Goal: Task Accomplishment & Management: Use online tool/utility

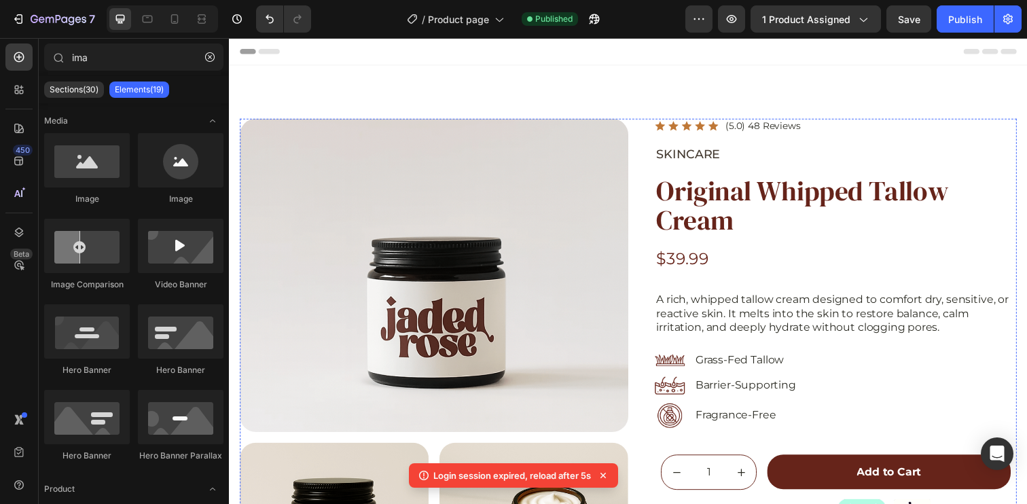
scroll to position [747, 0]
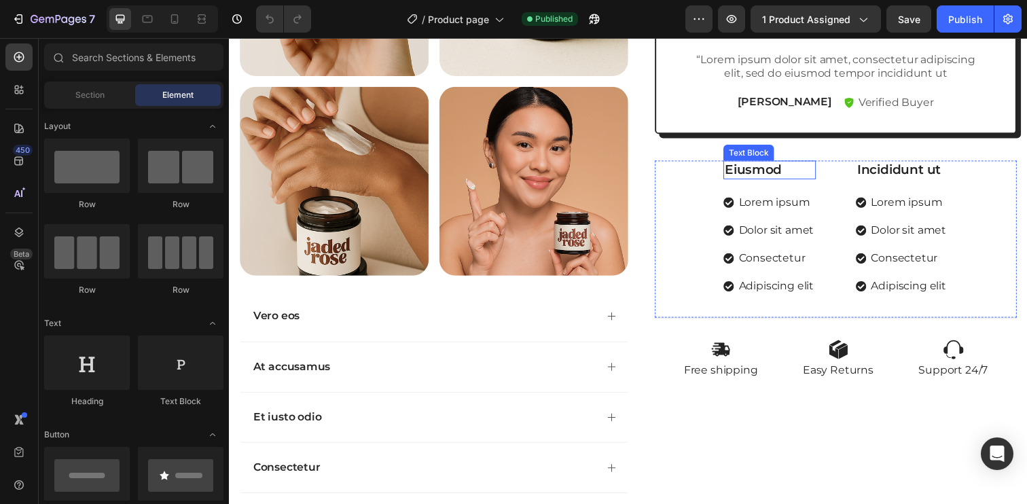
scroll to position [276, 0]
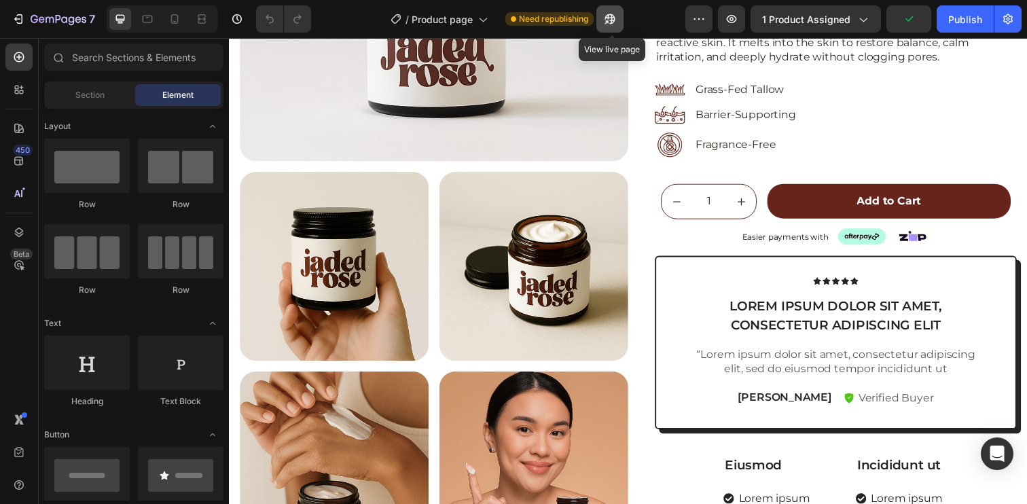
click at [607, 20] on icon "button" at bounding box center [606, 21] width 3 height 3
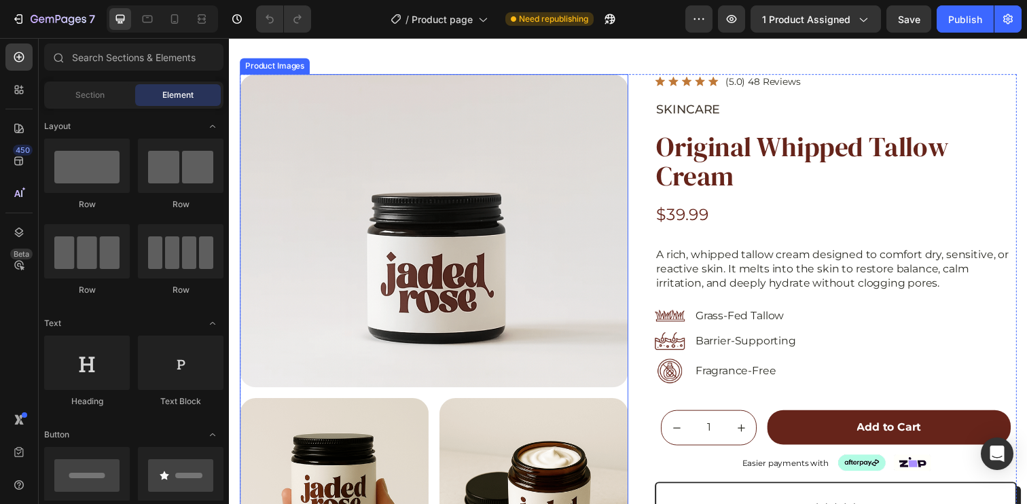
scroll to position [43, 0]
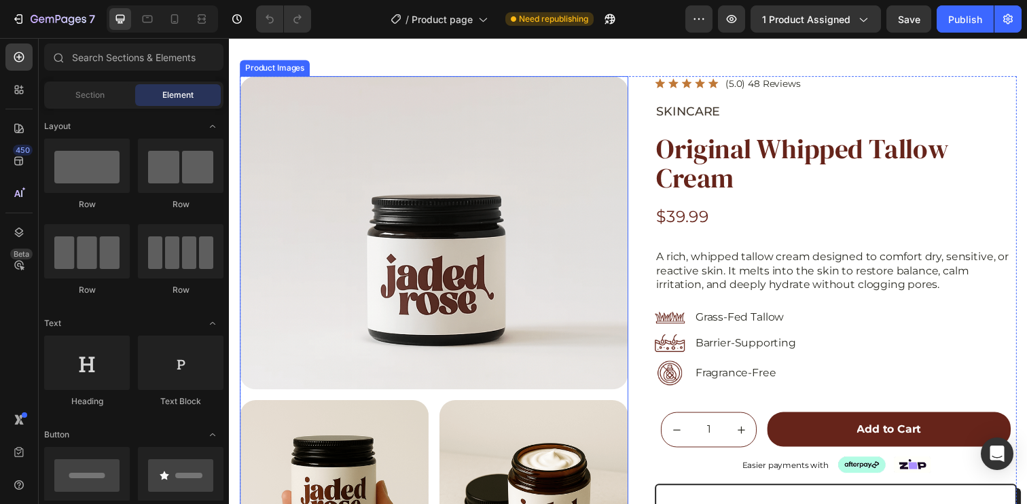
click at [382, 180] on div at bounding box center [438, 237] width 397 height 320
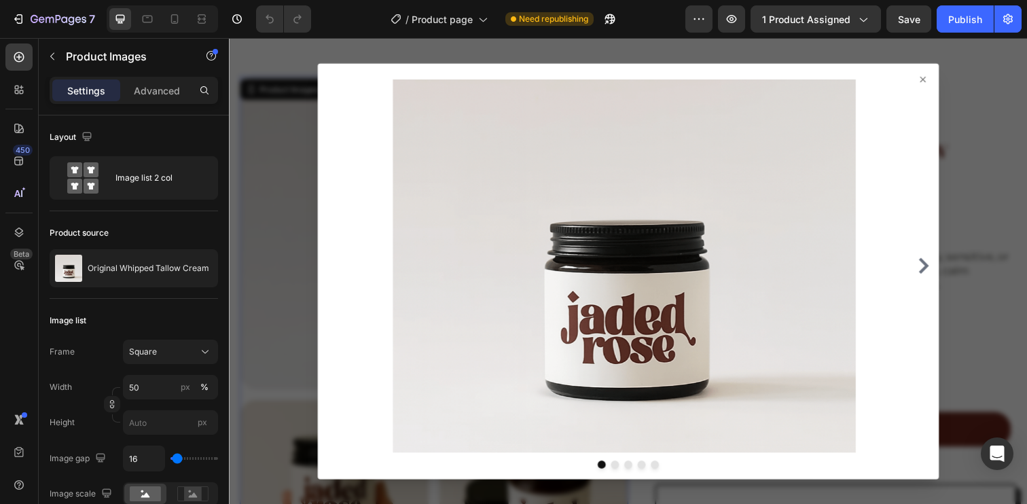
click at [978, 109] on div at bounding box center [636, 276] width 815 height 476
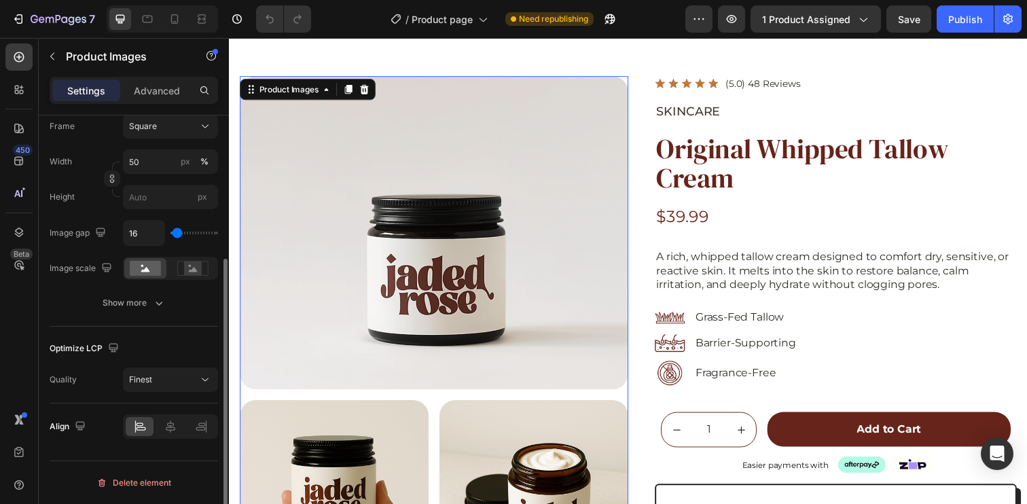
scroll to position [0, 0]
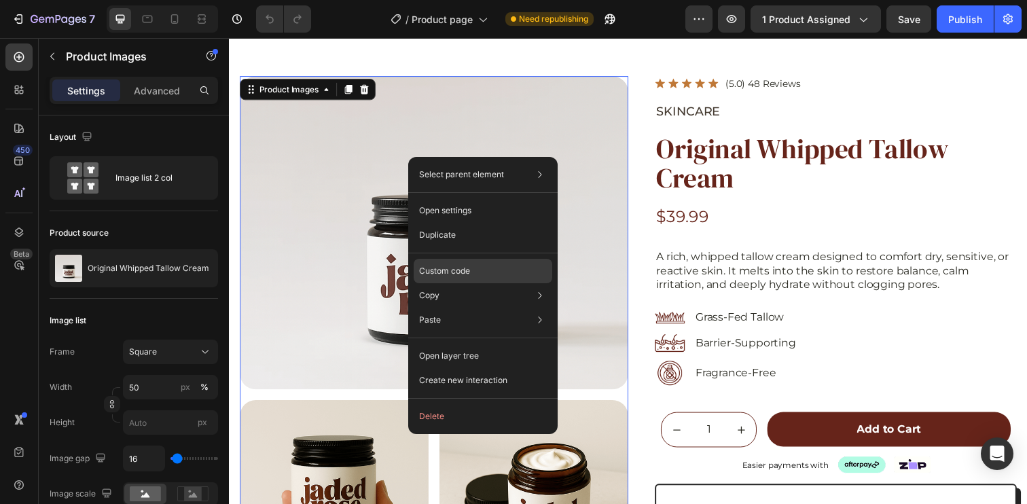
click at [462, 266] on p "Custom code" at bounding box center [444, 271] width 51 height 12
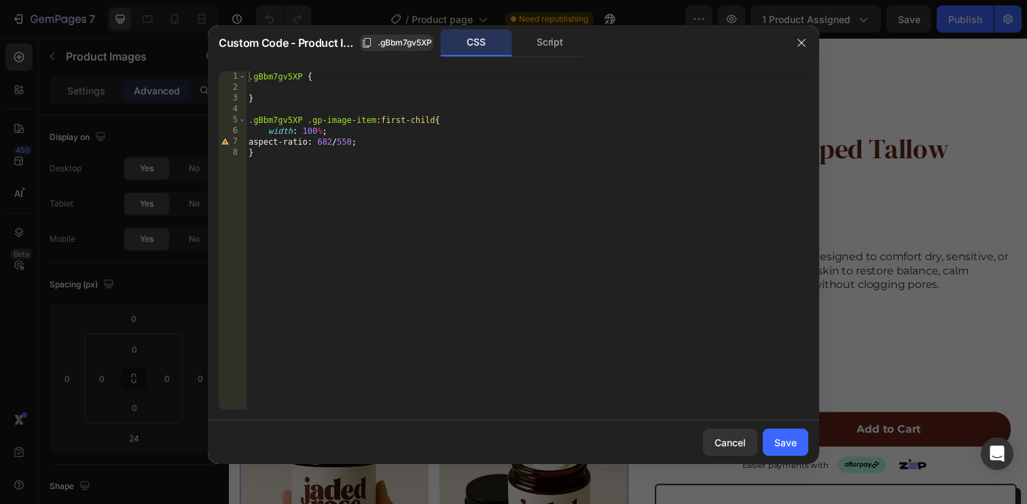
type textarea ".gBbm7gv5XP .gp-image-item:first-child{"
drag, startPoint x: 308, startPoint y: 120, endPoint x: 376, endPoint y: 117, distance: 67.9
click at [376, 117] on div ".gBbm7gv5XP { } .gBbm7gv5XP .gp-image-item :first-child { width : 100 % ; aspec…" at bounding box center [527, 251] width 562 height 360
click at [803, 37] on icon "button" at bounding box center [801, 42] width 11 height 11
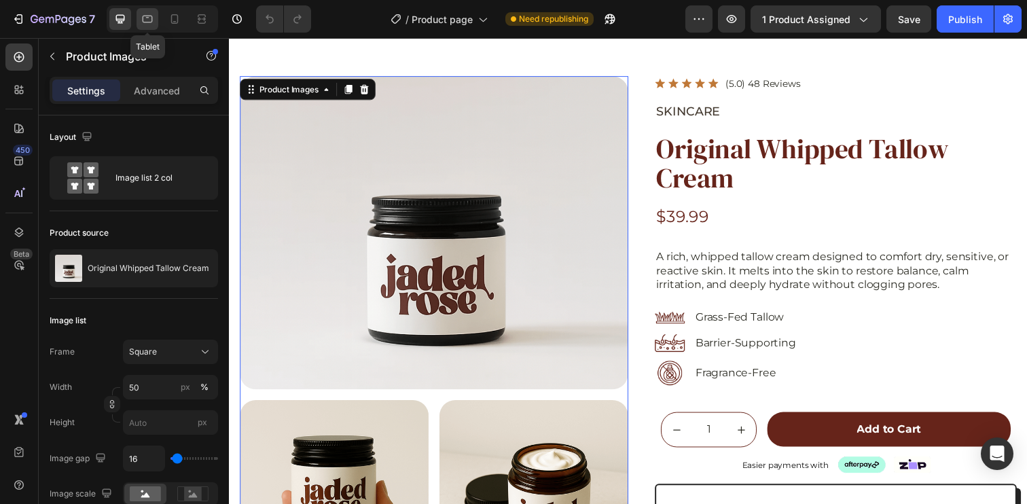
click at [142, 23] on icon at bounding box center [148, 19] width 14 height 14
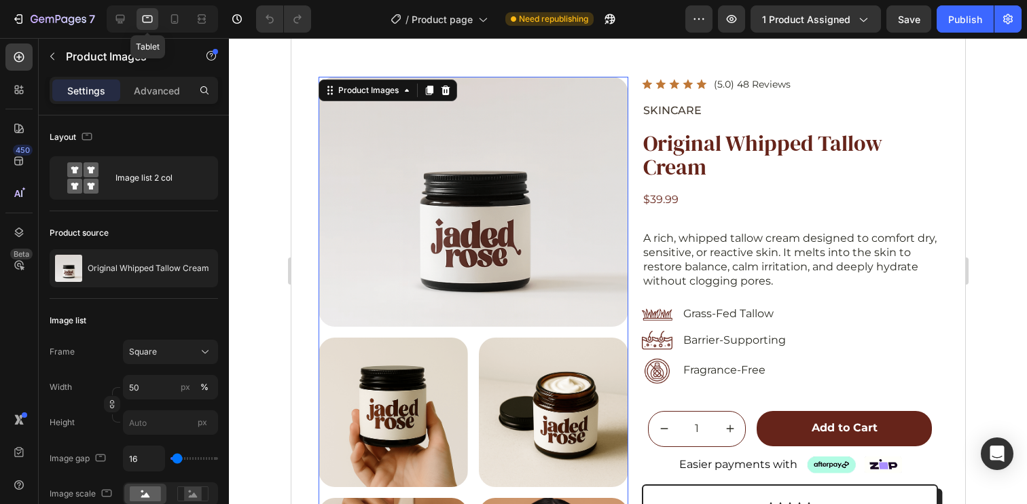
scroll to position [35, 0]
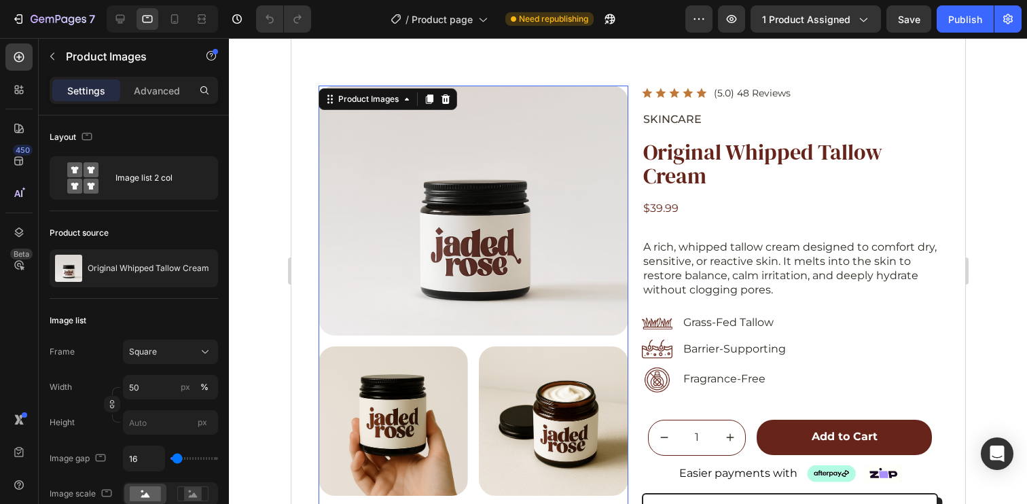
click at [162, 22] on div at bounding box center [162, 18] width 111 height 27
click at [170, 20] on icon at bounding box center [175, 19] width 14 height 14
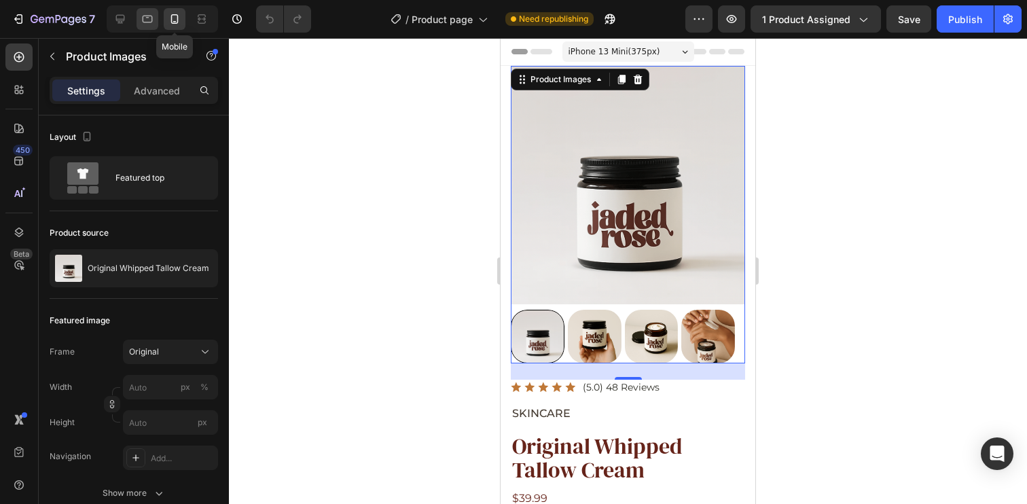
click at [149, 20] on icon at bounding box center [148, 19] width 14 height 14
type input "50"
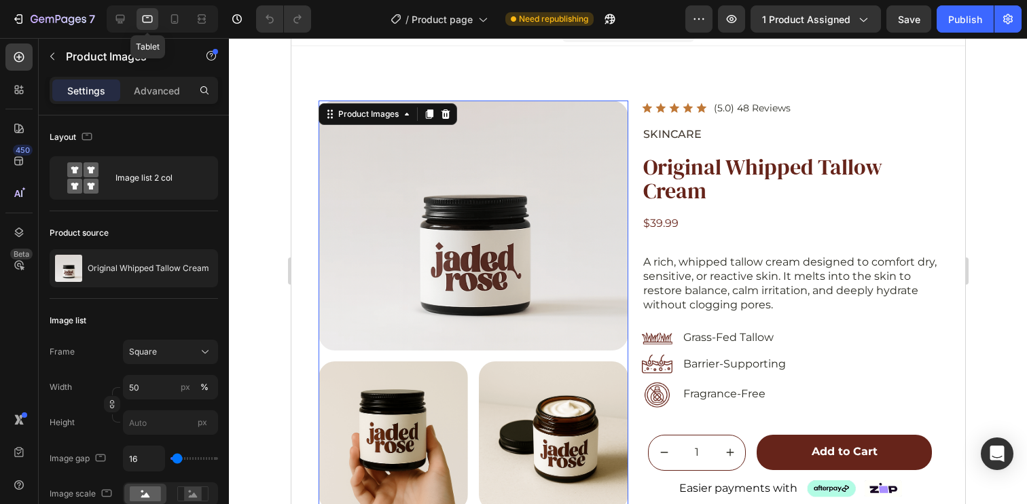
scroll to position [35, 0]
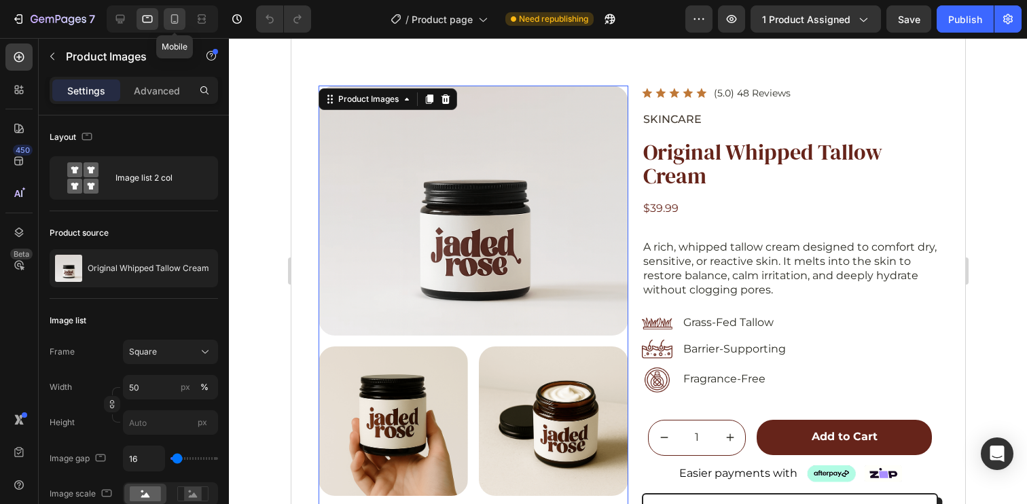
click at [183, 20] on div at bounding box center [175, 19] width 22 height 22
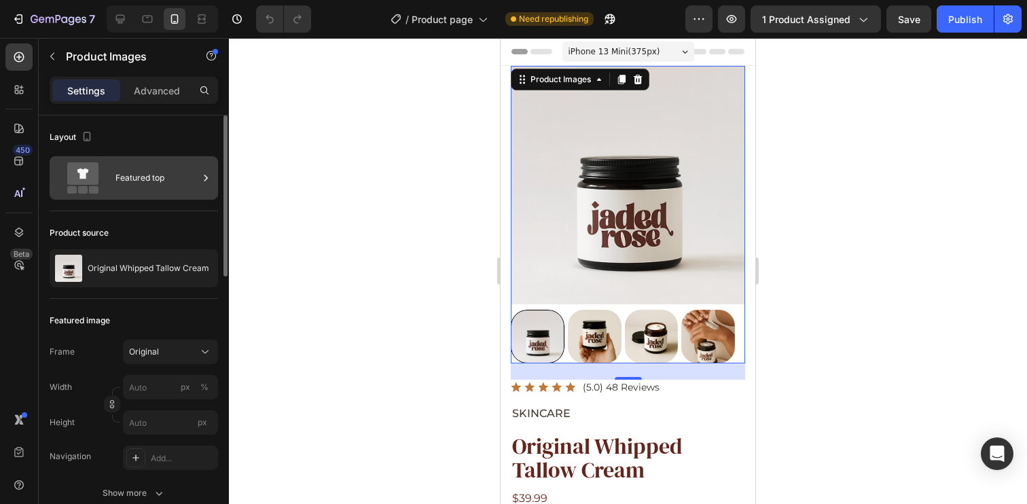
click at [145, 181] on div "Featured top" at bounding box center [156, 177] width 83 height 31
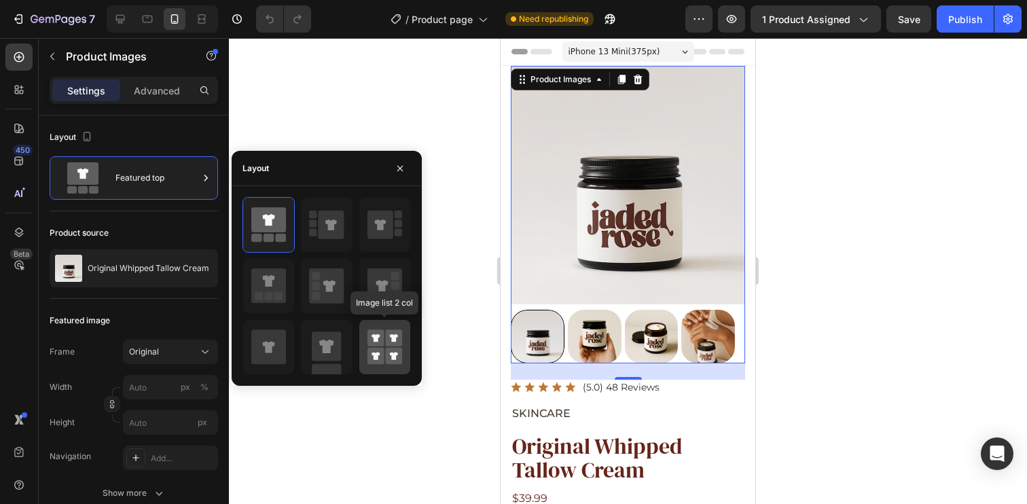
click at [367, 344] on rect at bounding box center [375, 337] width 17 height 17
type input "50"
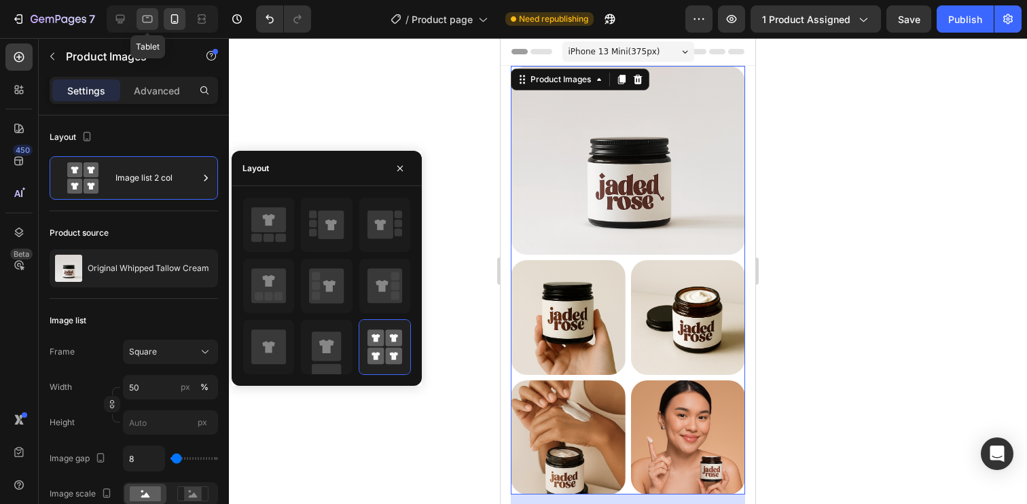
click at [155, 22] on div at bounding box center [147, 19] width 22 height 22
type input "16"
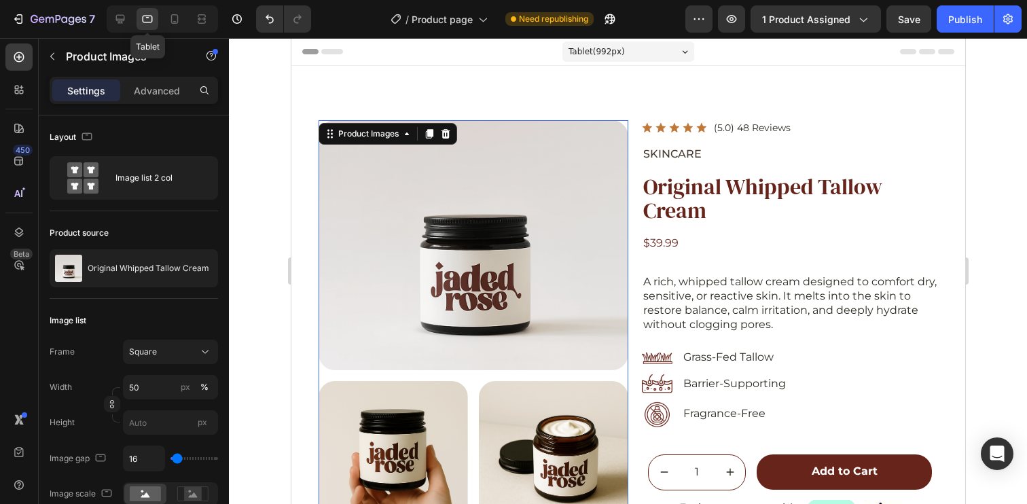
scroll to position [35, 0]
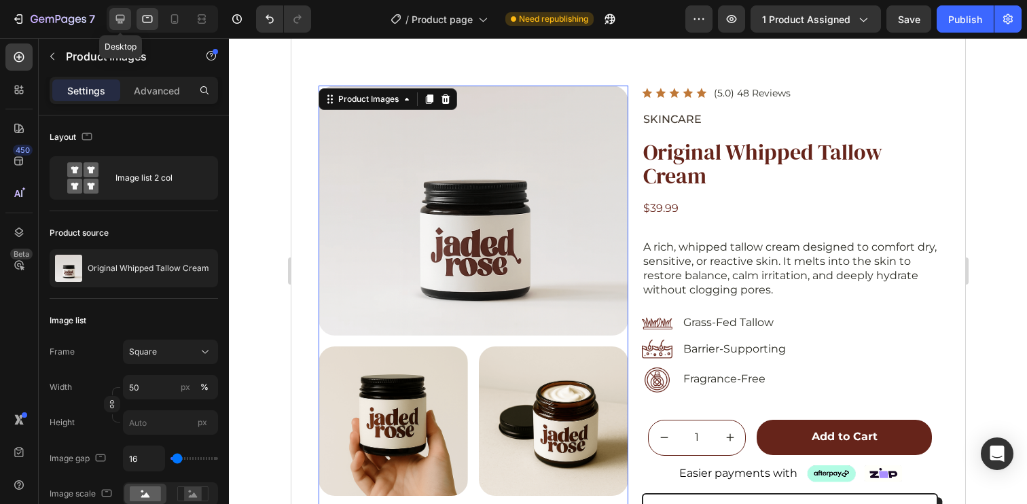
click at [120, 15] on icon at bounding box center [120, 19] width 9 height 9
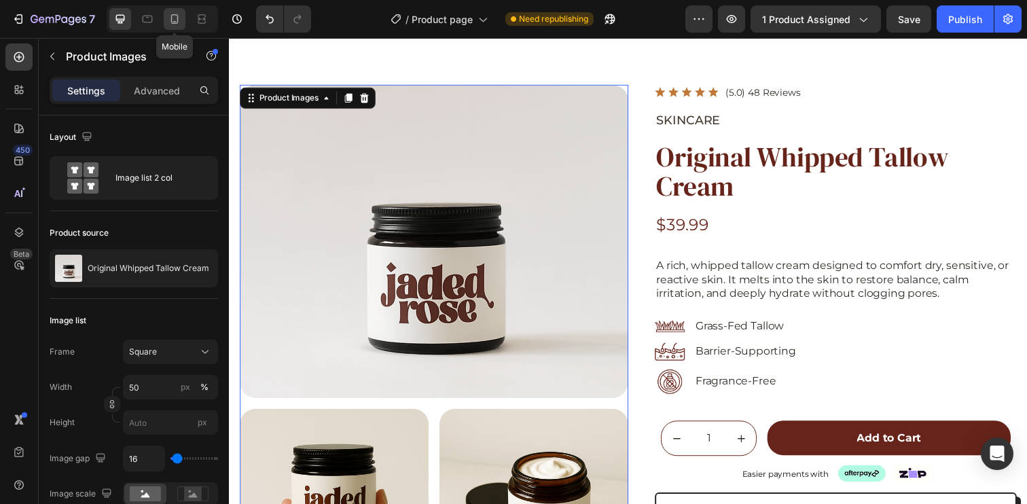
click at [172, 16] on icon at bounding box center [175, 19] width 14 height 14
type input "8"
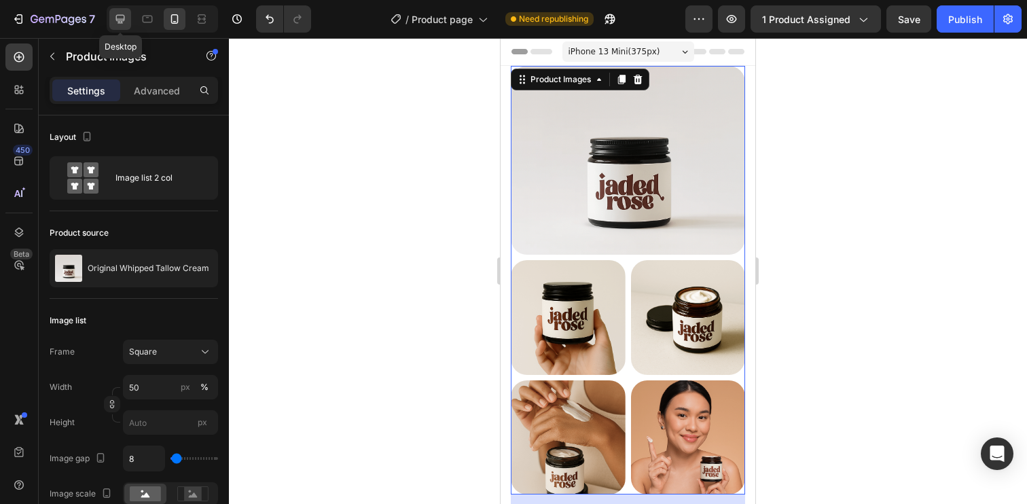
click at [117, 20] on icon at bounding box center [120, 19] width 14 height 14
type input "16"
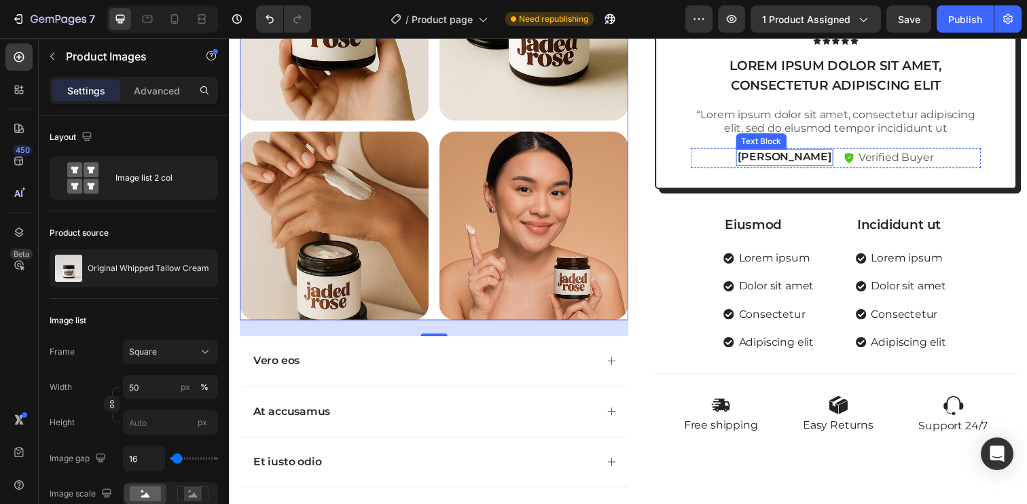
scroll to position [56, 0]
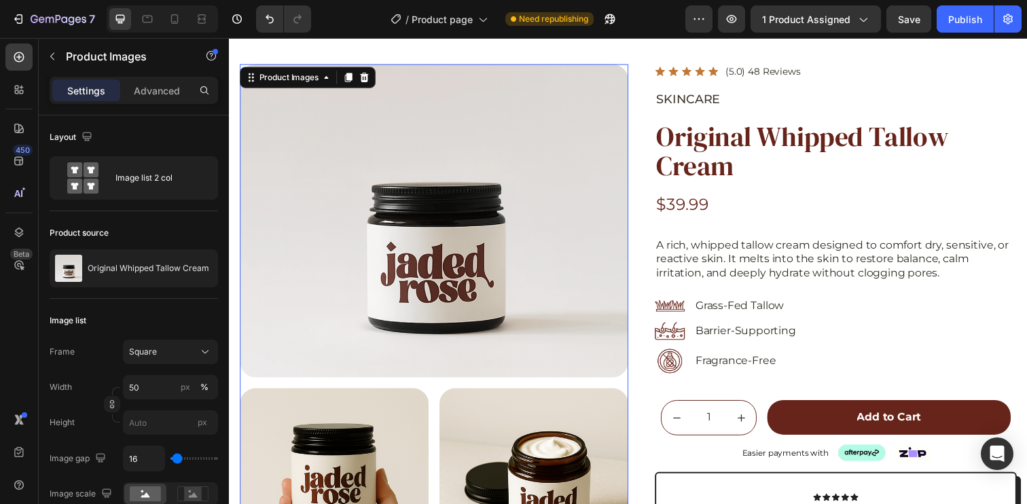
click at [956, 23] on div "Publish" at bounding box center [965, 19] width 34 height 14
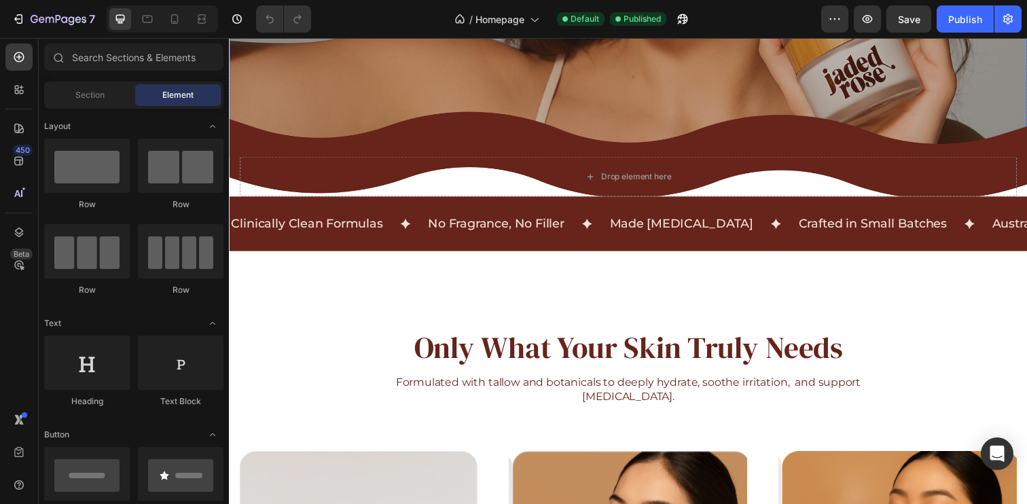
scroll to position [50, 0]
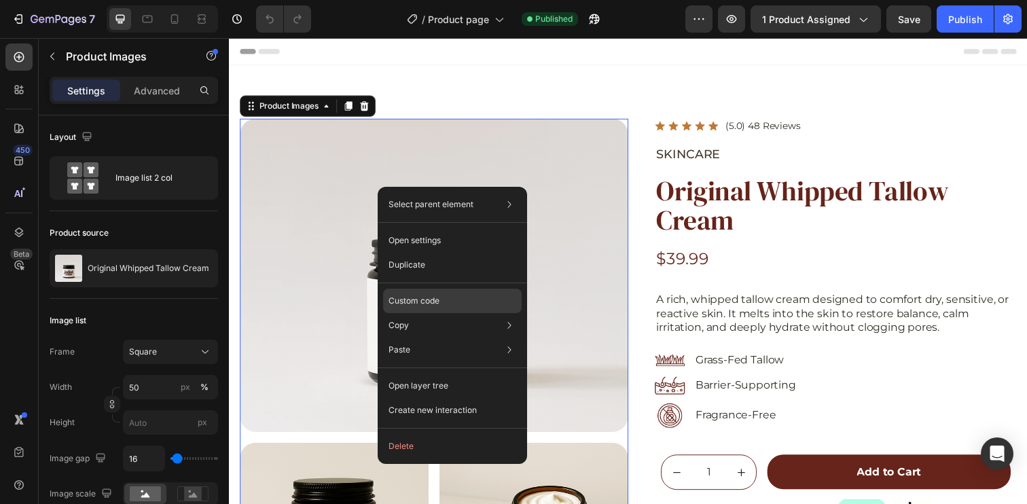
click at [420, 306] on p "Custom code" at bounding box center [413, 301] width 51 height 12
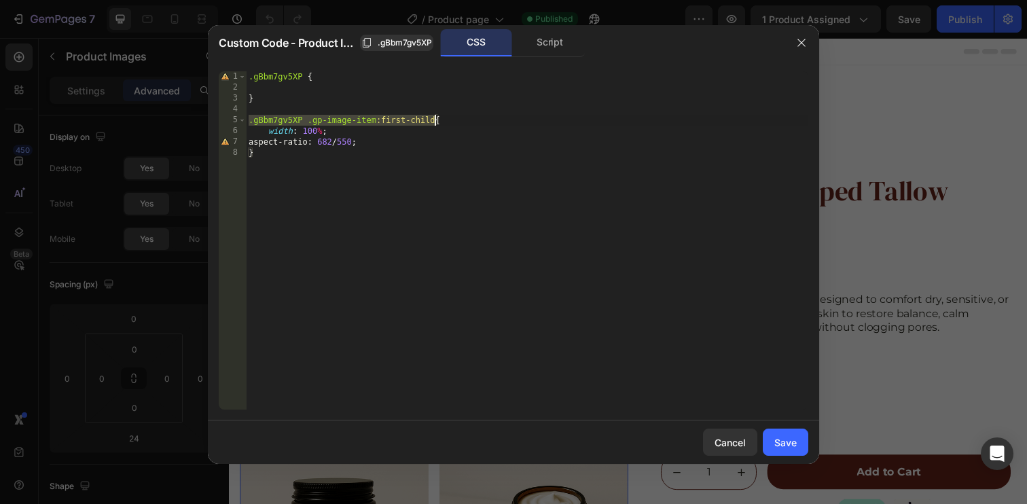
drag, startPoint x: 249, startPoint y: 122, endPoint x: 433, endPoint y: 121, distance: 183.4
click at [433, 121] on div ".gBbm7gv5XP { } .gBbm7gv5XP .gp-image-item :first-child { width : 100 % ; aspec…" at bounding box center [527, 251] width 562 height 360
click at [306, 135] on div ".gBbm7gv5XP { } .gBbm7gv5XP .gp-image-item :first-child { width : 100 % ; aspec…" at bounding box center [527, 251] width 562 height 360
click at [304, 120] on div ".gBbm7gv5XP { } .gBbm7gv5XP .gp-image-item :first-child { width : 100 % ; aspec…" at bounding box center [527, 251] width 562 height 360
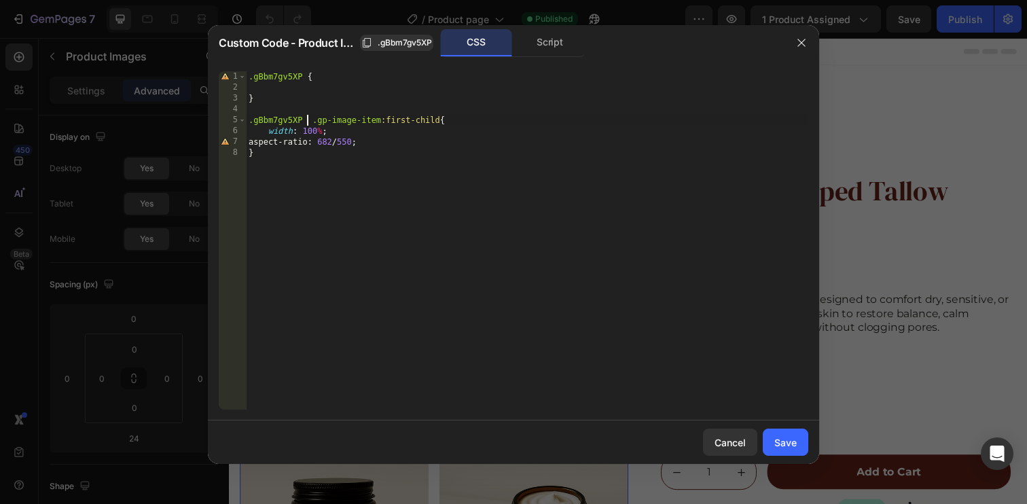
paste textarea "gp-product-images-gallery"
click at [308, 119] on div ".gBbm7gv5XP { } .gBbm7gv5XP gp-product-images-gallery .gp-image-item :first-chi…" at bounding box center [527, 251] width 562 height 360
type textarea ".gBbm7gv5XP .gp-product-images-gallery .gp-image-item:first-child{"
click at [781, 441] on div "Save" at bounding box center [785, 442] width 22 height 14
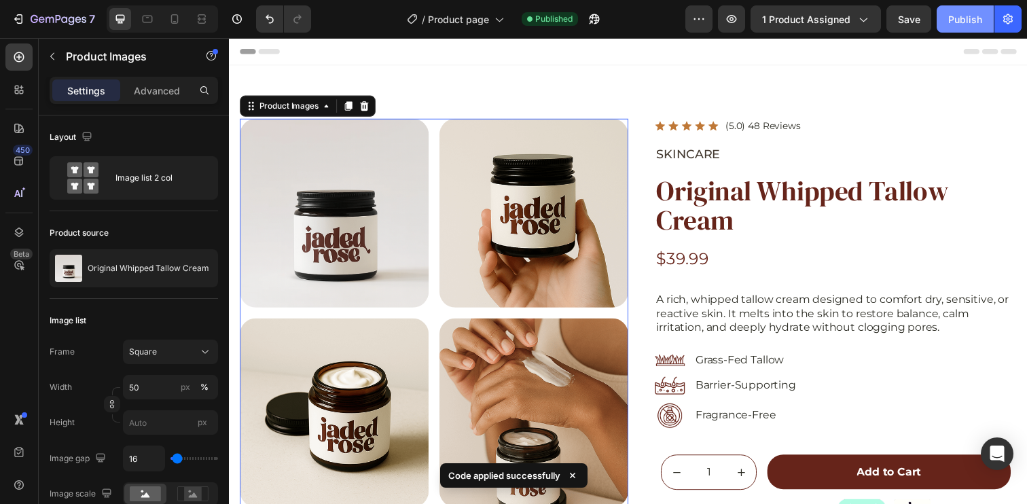
click at [959, 22] on div "Publish" at bounding box center [965, 19] width 34 height 14
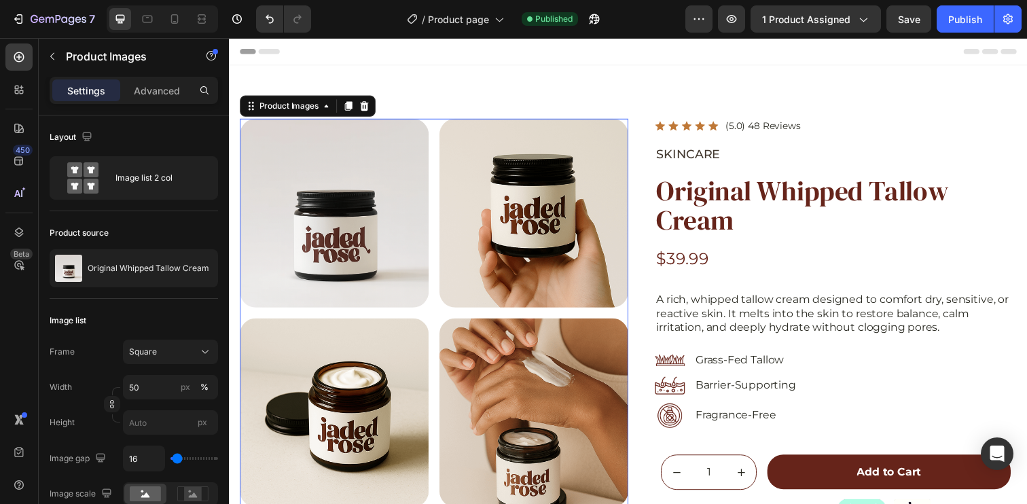
click at [574, 263] on div at bounding box center [539, 216] width 193 height 193
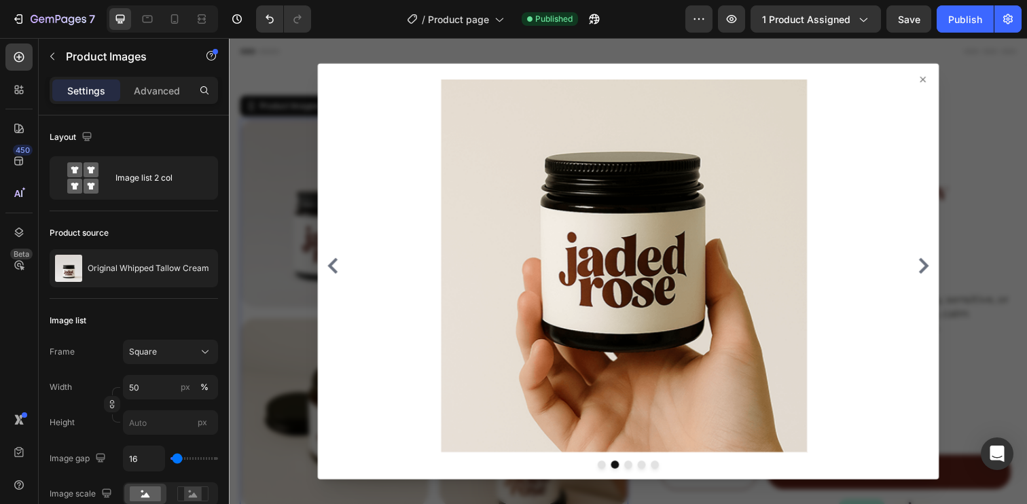
click at [928, 86] on div at bounding box center [636, 270] width 623 height 381
click at [932, 81] on icon at bounding box center [937, 80] width 11 height 11
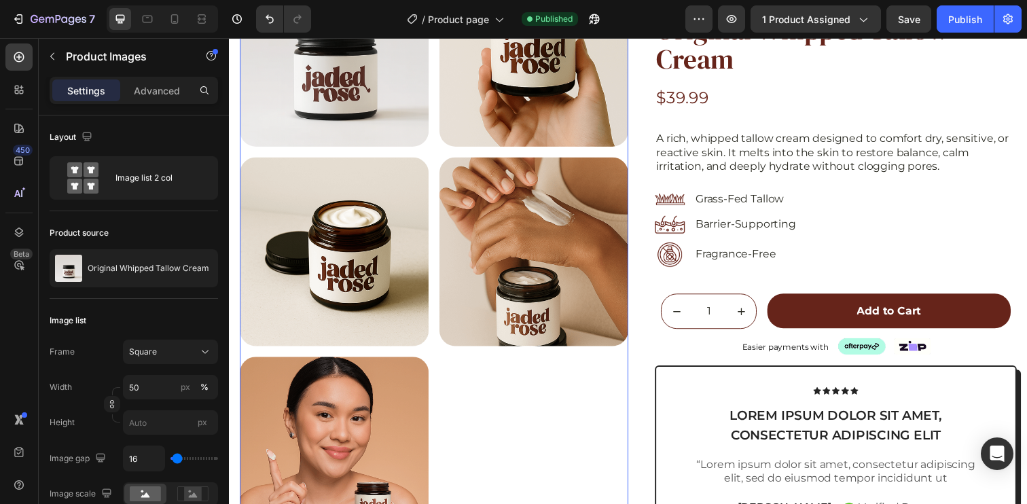
scroll to position [0, 0]
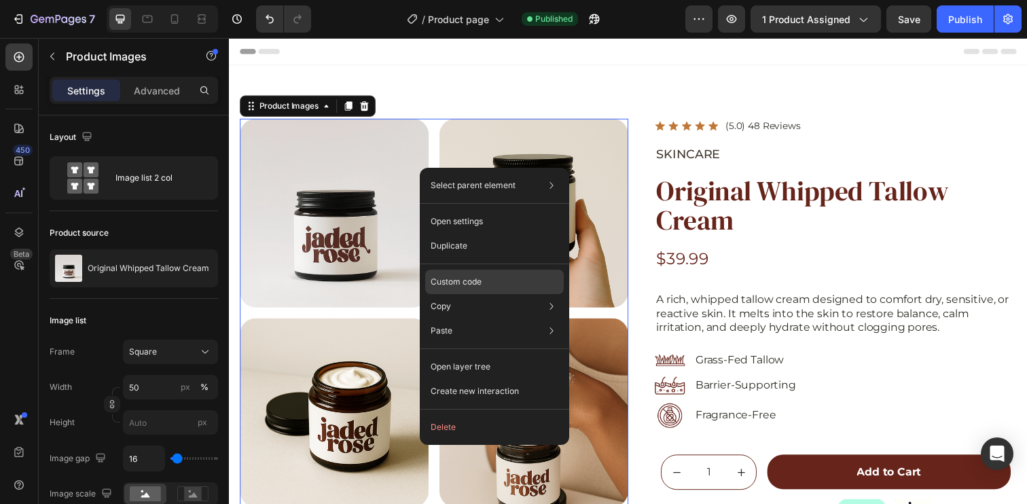
click at [460, 285] on p "Custom code" at bounding box center [456, 282] width 51 height 12
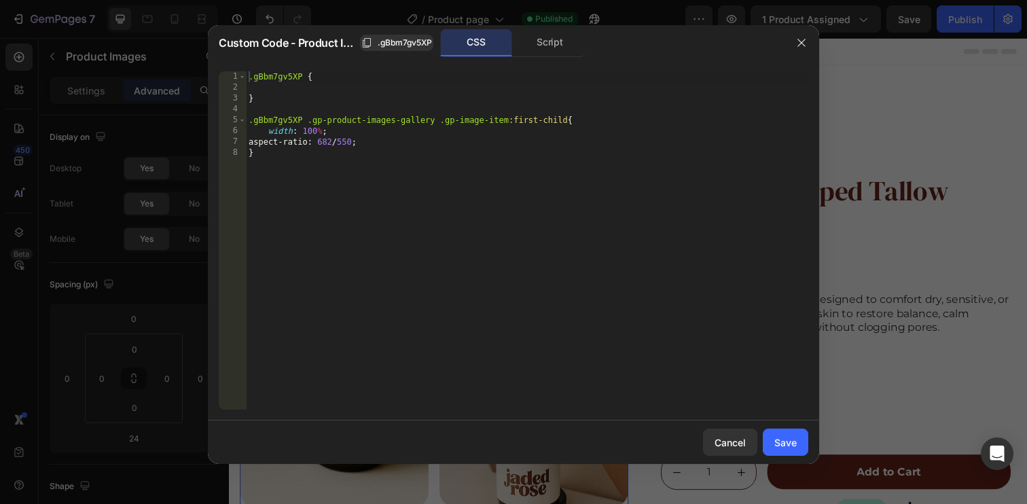
click at [295, 126] on div ".gBbm7gv5XP { } .gBbm7gv5XP .gp-product-images-gallery .gp-image-item :first-ch…" at bounding box center [527, 251] width 562 height 360
click at [457, 136] on div ".gBbm7gv5XP { } .gBbm7gv5XP .gp-product-images-gallery .gp-image-item :first-ch…" at bounding box center [527, 251] width 562 height 360
click at [284, 158] on div ".gBbm7gv5XP { } .gBbm7gv5XP .gp-product-images-gallery .gp-image-item :first-ch…" at bounding box center [527, 251] width 562 height 360
click at [250, 120] on div ".gBbm7gv5XP { } .gBbm7gv5XP .gp-product-images-gallery .gp-image-item :first-ch…" at bounding box center [527, 251] width 562 height 360
click at [445, 126] on div ".gBbm7gv5XP { } .gBbm7gv5XP .gp-product-images-gallery .gp-image-item :first-ch…" at bounding box center [527, 251] width 562 height 360
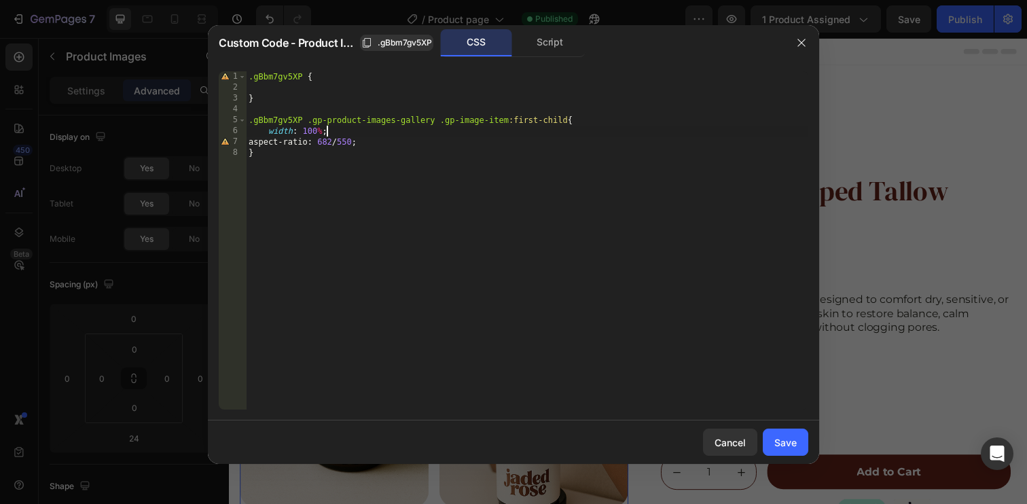
click at [249, 124] on div ".gBbm7gv5XP { } .gBbm7gv5XP .gp-product-images-gallery .gp-image-item :first-ch…" at bounding box center [527, 251] width 562 height 360
drag, startPoint x: 578, startPoint y: 121, endPoint x: 257, endPoint y: 119, distance: 321.2
click at [257, 119] on div ".gBbm7gv5XP { } , .gBbm7gv5XP .gp-product-images-gallery .gp-image-item :first-…" at bounding box center [527, 251] width 562 height 360
click at [248, 120] on div ".gBbm7gv5XP { } , .gBbm7gv5XP .gp-product-images-gallery .gp-image-item :first-…" at bounding box center [527, 251] width 562 height 360
paste textarea ".gBbm7gv5XP .gp-product-images-gallery .gp-image-item:first-child"
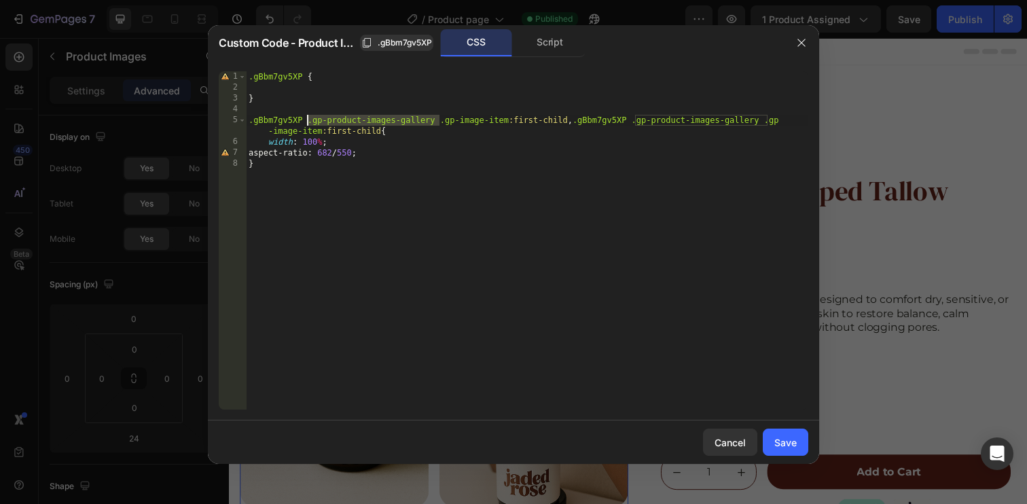
drag, startPoint x: 441, startPoint y: 118, endPoint x: 308, endPoint y: 121, distance: 132.4
click at [308, 121] on div ".gBbm7gv5XP { } .gBbm7gv5XP .gp-product-images-gallery .gp-image-item :first-ch…" at bounding box center [527, 251] width 562 height 360
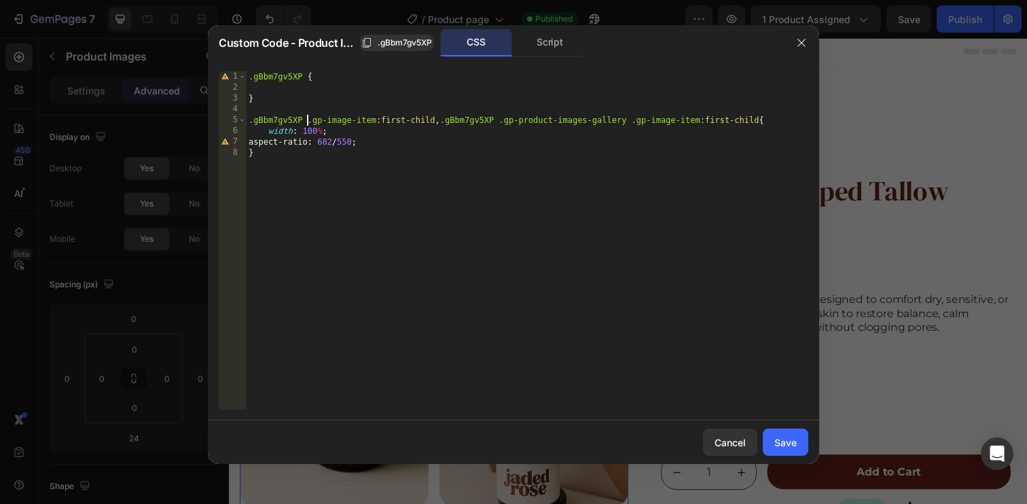
type textarea ".gBbm7gv5XP .gp-image-item:first-child, .gBbm7gv5XP .gp-product-images-gallery …"
click at [739, 437] on div "Cancel" at bounding box center [729, 442] width 31 height 14
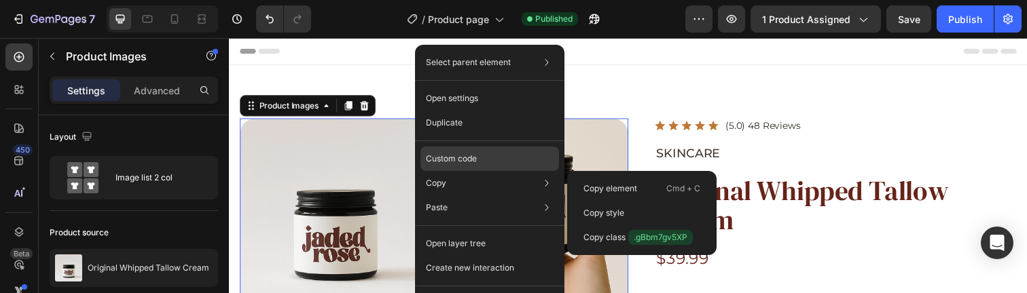
click at [460, 158] on p "Custom code" at bounding box center [451, 159] width 51 height 12
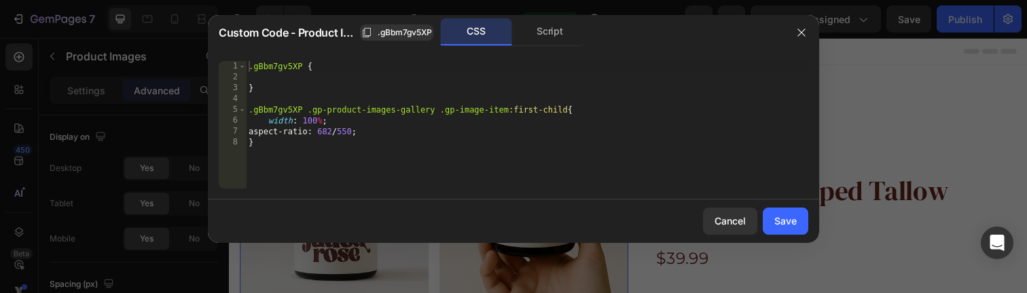
click at [363, 126] on div ".gBbm7gv5XP { } .gBbm7gv5XP .gp-product-images-gallery .gp-image-item :first-ch…" at bounding box center [527, 140] width 562 height 158
click at [248, 110] on div ".gBbm7gv5XP { } .gBbm7gv5XP .gp-product-images-gallery .gp-image-item :first-ch…" at bounding box center [527, 140] width 562 height 158
paste textarea "Copy element from Gempages!"
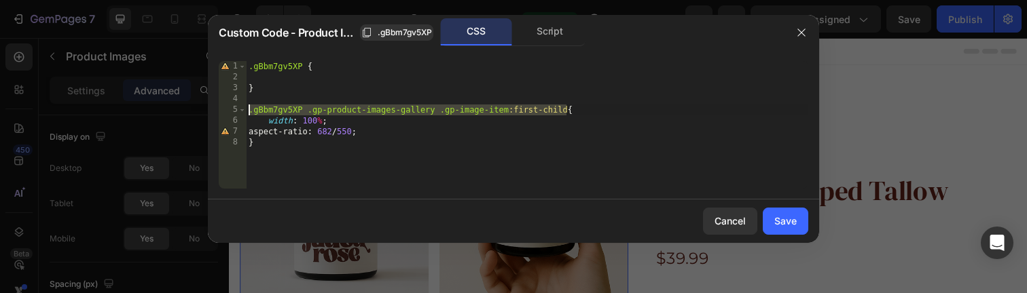
drag, startPoint x: 568, startPoint y: 108, endPoint x: 249, endPoint y: 111, distance: 319.2
click at [249, 111] on div ".gBbm7gv5XP { } .gBbm7gv5XP .gp-product-images-gallery .gp-image-item :first-ch…" at bounding box center [527, 140] width 562 height 158
click at [251, 111] on div ".gBbm7gv5XP { } .gBbm7gv5XP .gp-product-images-gallery .gp-image-item :first-ch…" at bounding box center [527, 140] width 562 height 158
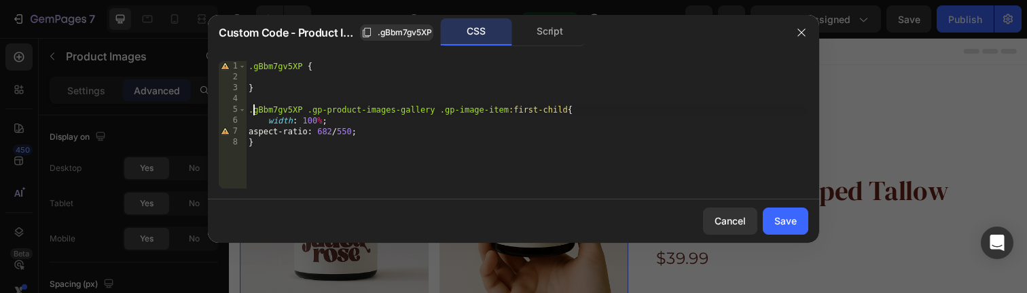
click at [250, 109] on div ".gBbm7gv5XP { } .gBbm7gv5XP .gp-product-images-gallery .gp-image-item :first-ch…" at bounding box center [527, 140] width 562 height 158
paste textarea ".gBbm7gv5XP .gp-product-images-gallery .gp-image-item:first-child"
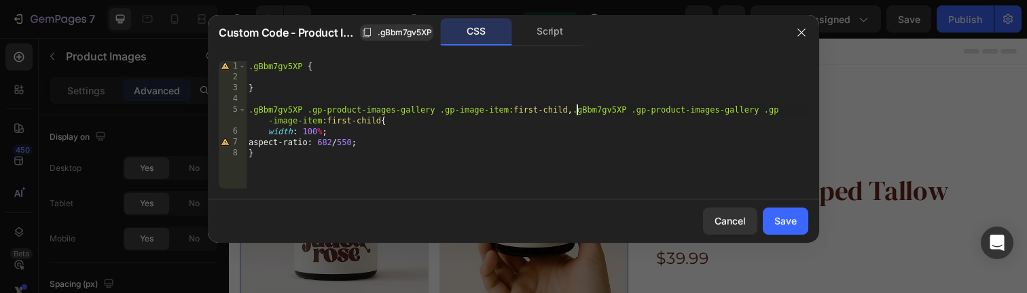
scroll to position [0, 26]
drag, startPoint x: 436, startPoint y: 111, endPoint x: 305, endPoint y: 111, distance: 131.1
click at [305, 111] on div ".gBbm7gv5XP { } .gBbm7gv5XP .gp-product-images-gallery .gp-image-item :first-ch…" at bounding box center [527, 140] width 562 height 158
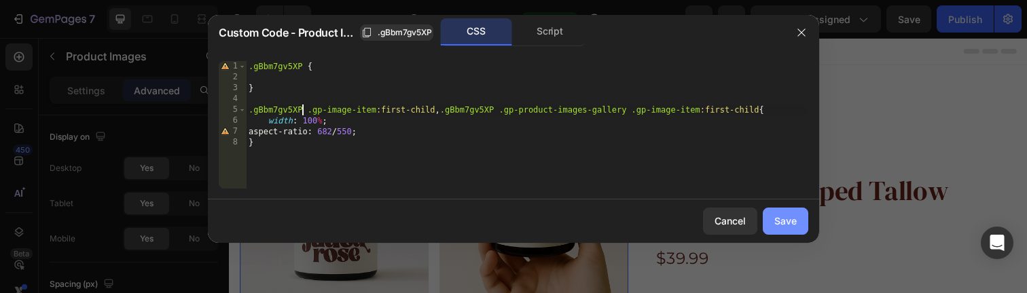
type textarea ".gBbm7gv5XP .gp-image-item:first-child, .gBbm7gv5XP .gp-product-images-gallery …"
click at [784, 221] on div "Save" at bounding box center [785, 221] width 22 height 14
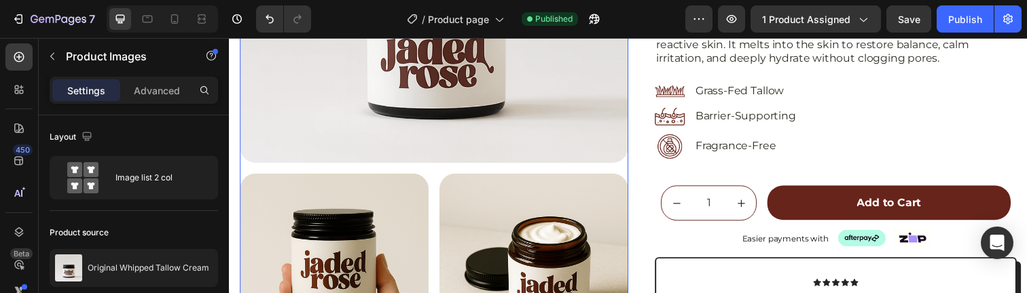
scroll to position [286, 0]
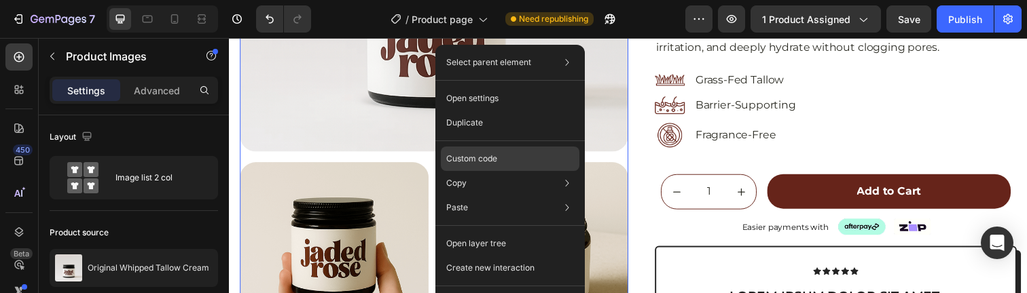
click at [492, 162] on p "Custom code" at bounding box center [471, 159] width 51 height 12
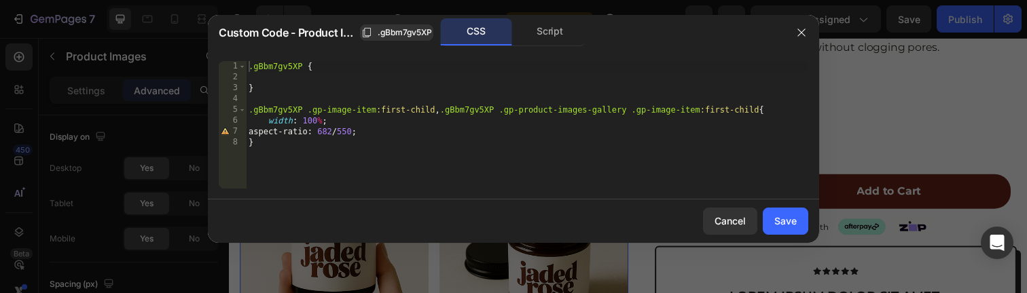
type textarea "}"
click at [318, 145] on div ".gBbm7gv5XP { } .gBbm7gv5XP .gp-image-item :first-child , .gBbm7gv5XP .gp-produ…" at bounding box center [527, 140] width 562 height 158
paste textarea ".gp-gallery-image-item[data-outline=active]:after"
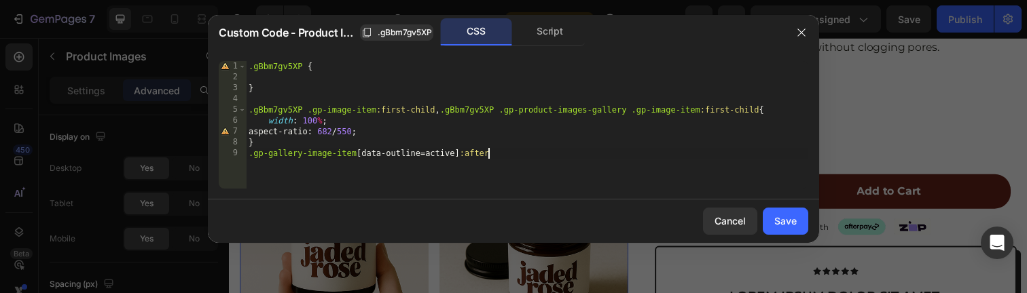
click at [528, 151] on div ".gBbm7gv5XP { } .gBbm7gv5XP .gp-image-item :first-child , .gBbm7gv5XP .gp-produ…" at bounding box center [527, 140] width 562 height 158
type textarea ".gp-gallery-image-item[data-outline=active]:after{}"
paste textarea "border: none !important;"
type textarea "border: none !important;"
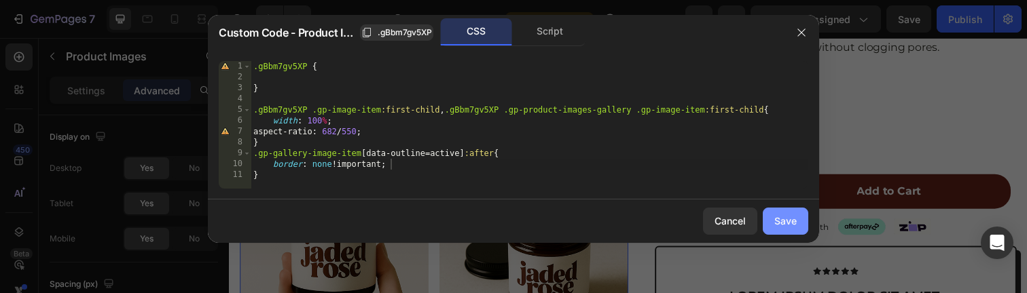
click at [792, 223] on div "Save" at bounding box center [785, 221] width 22 height 14
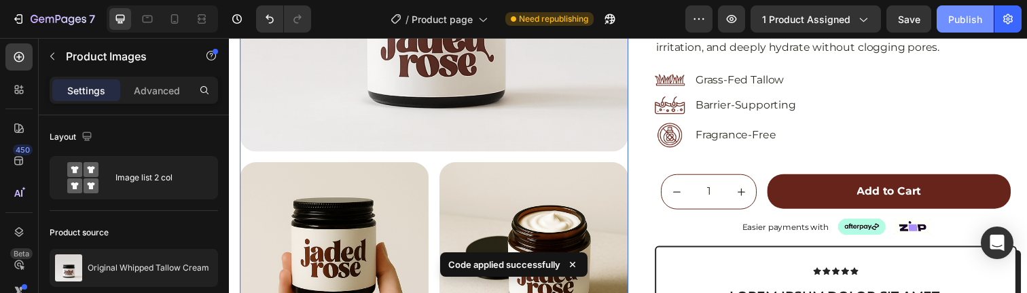
click at [968, 24] on div "Publish" at bounding box center [965, 19] width 34 height 14
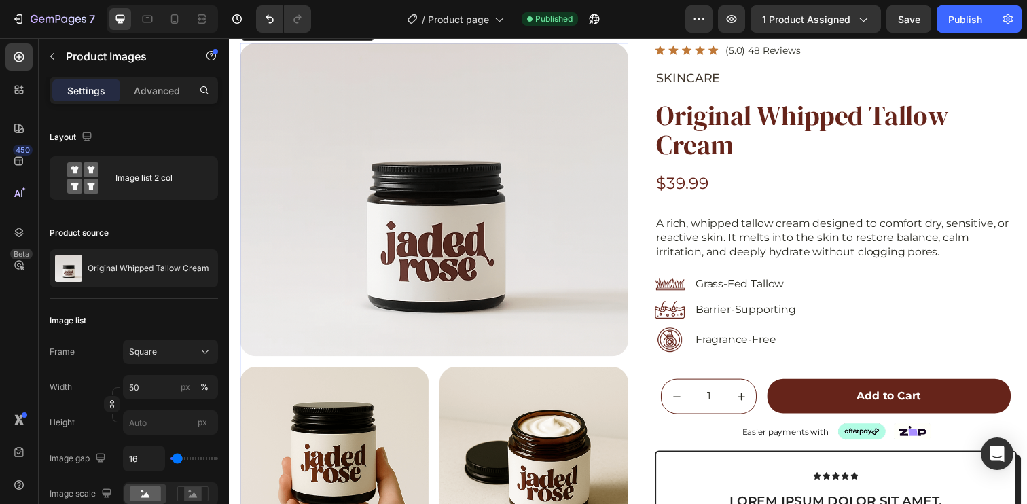
scroll to position [60, 0]
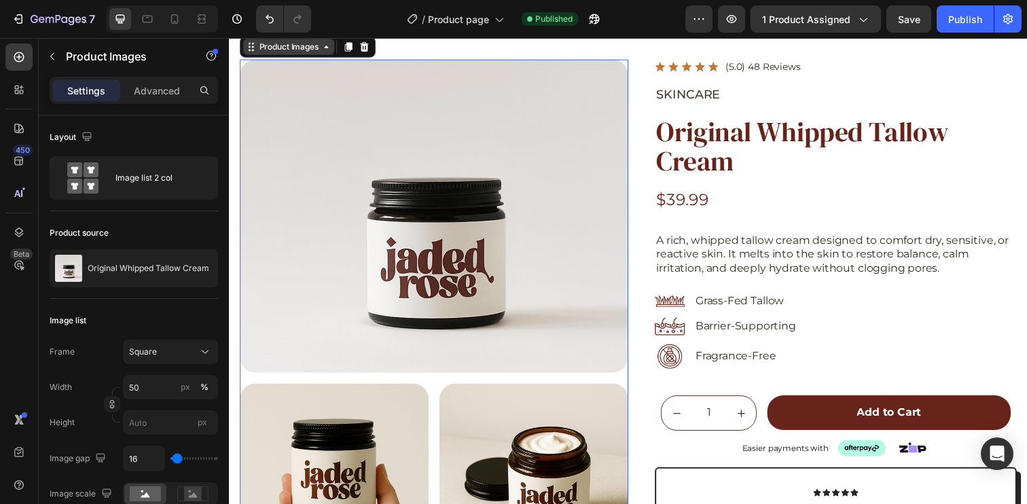
click at [291, 48] on div "Product Images" at bounding box center [290, 47] width 66 height 12
click at [139, 230] on div "Product source" at bounding box center [134, 233] width 168 height 22
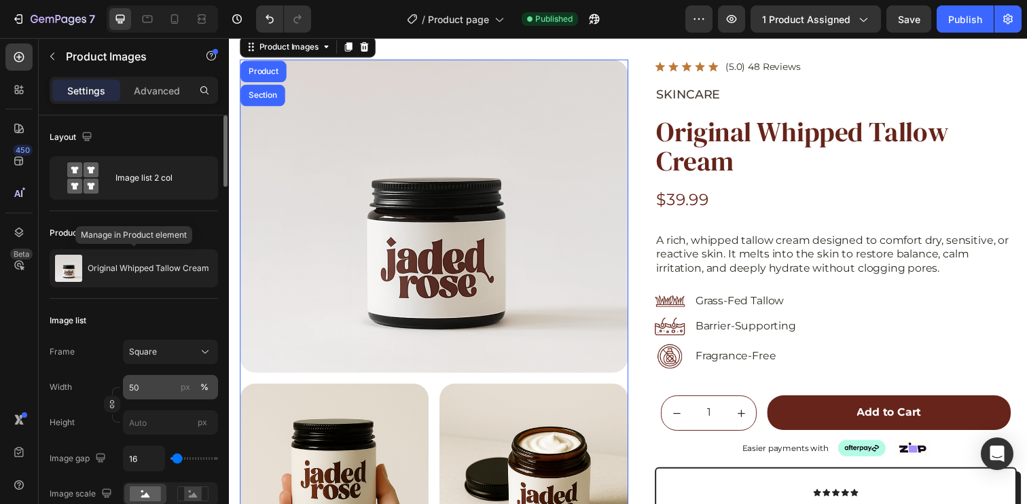
scroll to position [112, 0]
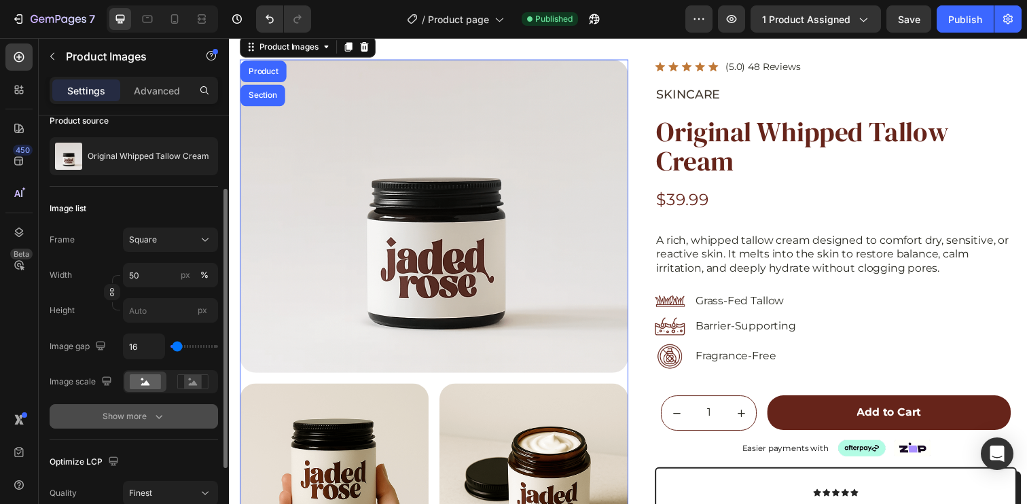
click at [150, 410] on div "Show more" at bounding box center [134, 416] width 63 height 14
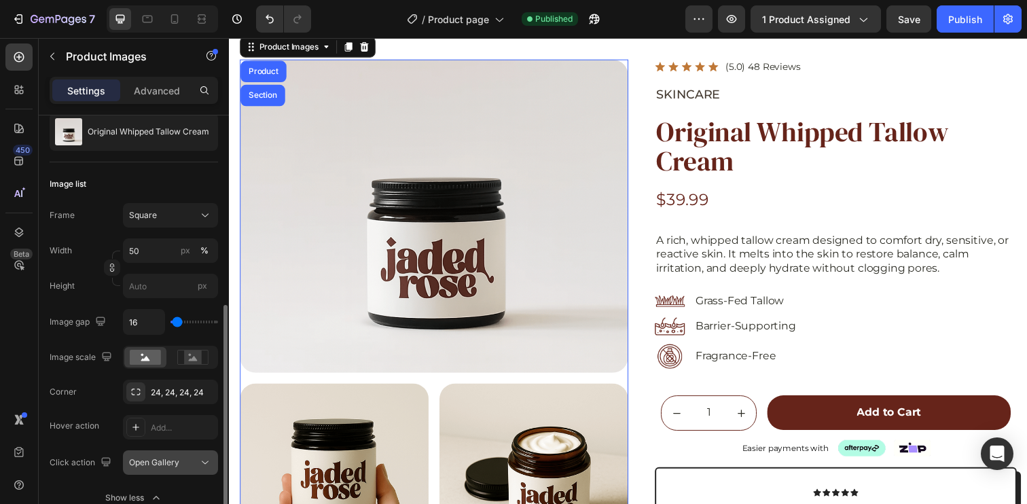
scroll to position [208, 0]
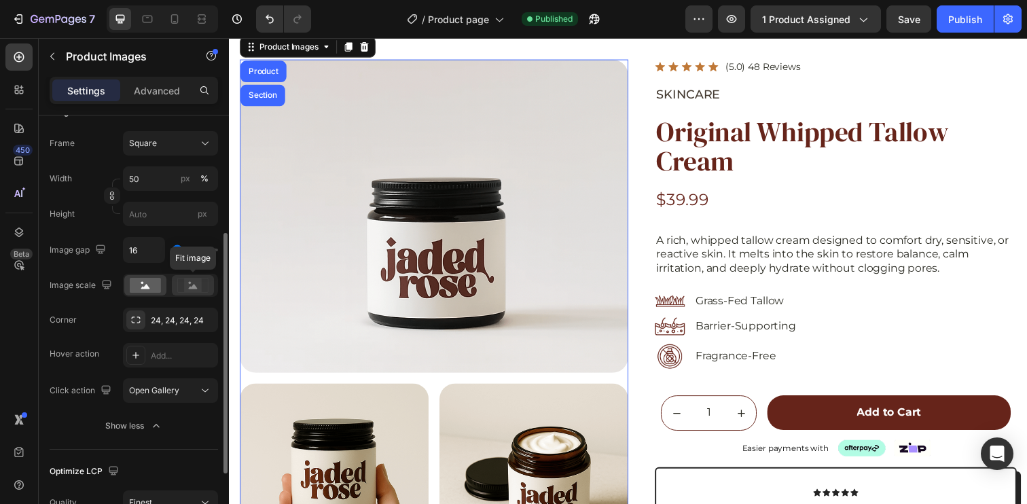
click at [190, 289] on icon at bounding box center [193, 286] width 9 height 5
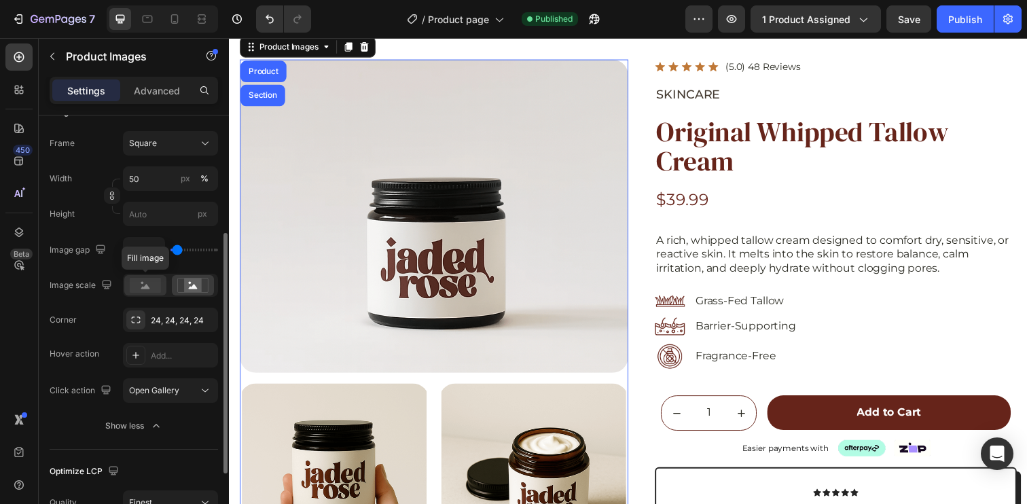
click at [148, 286] on rect at bounding box center [145, 285] width 31 height 15
click at [204, 292] on rect at bounding box center [192, 285] width 31 height 14
click at [156, 286] on rect at bounding box center [145, 285] width 31 height 15
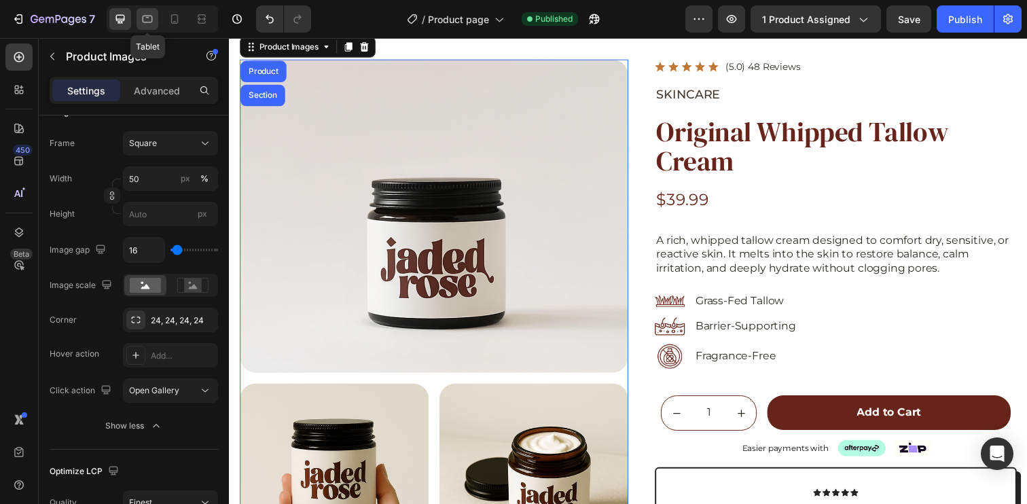
click at [144, 24] on icon at bounding box center [148, 19] width 14 height 14
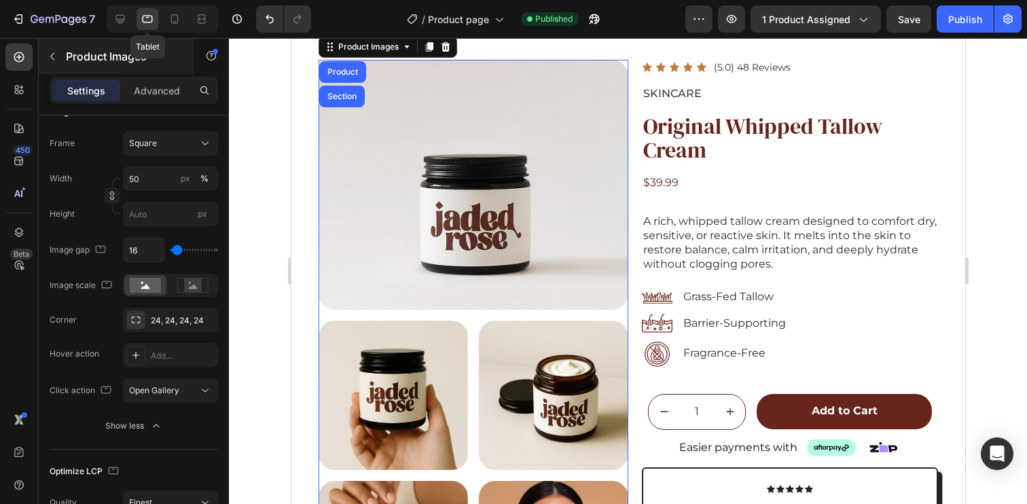
scroll to position [35, 0]
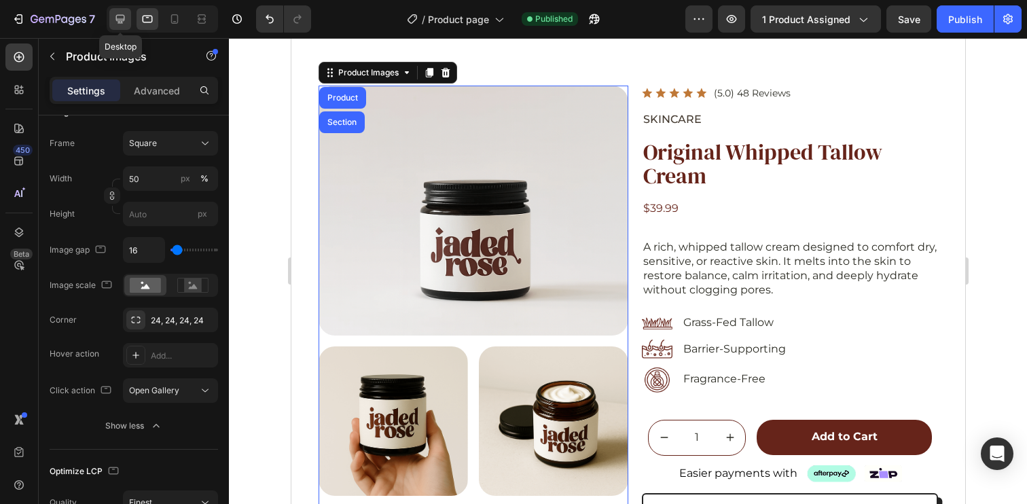
click at [121, 16] on icon at bounding box center [120, 19] width 14 height 14
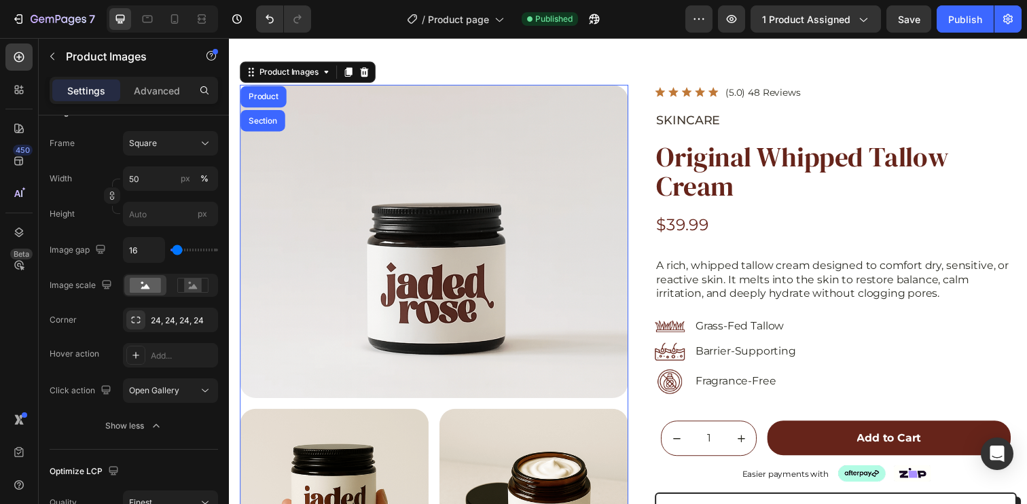
click at [162, 20] on div at bounding box center [162, 18] width 111 height 27
click at [149, 20] on icon at bounding box center [148, 19] width 14 height 14
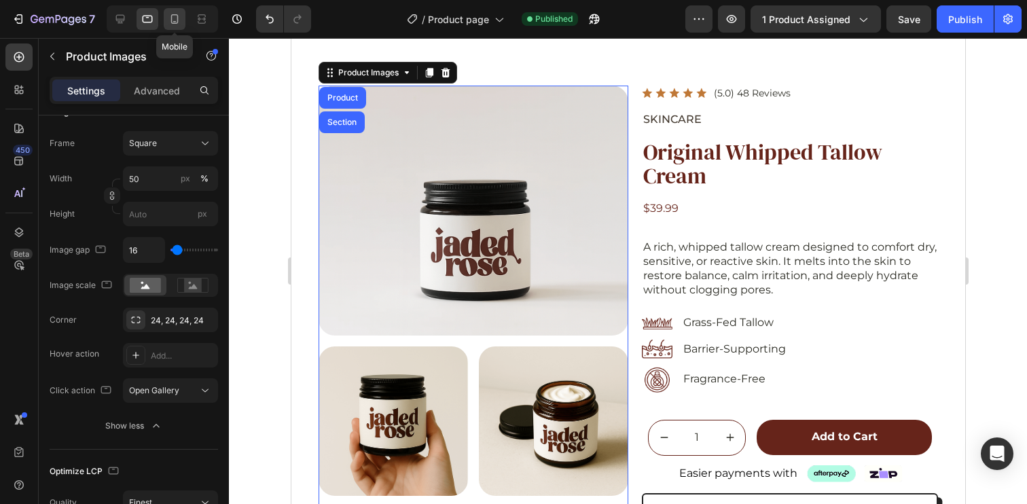
click at [179, 20] on icon at bounding box center [175, 19] width 14 height 14
type input "8"
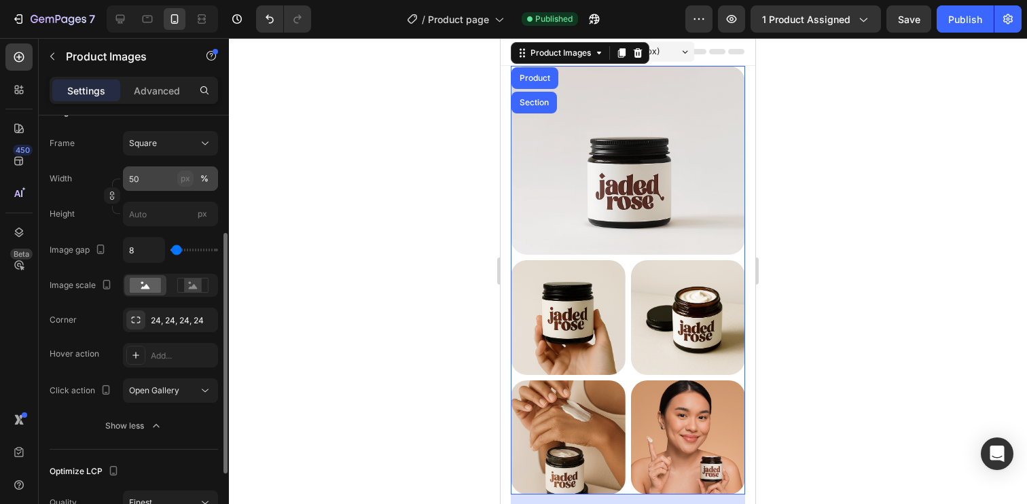
scroll to position [187, 0]
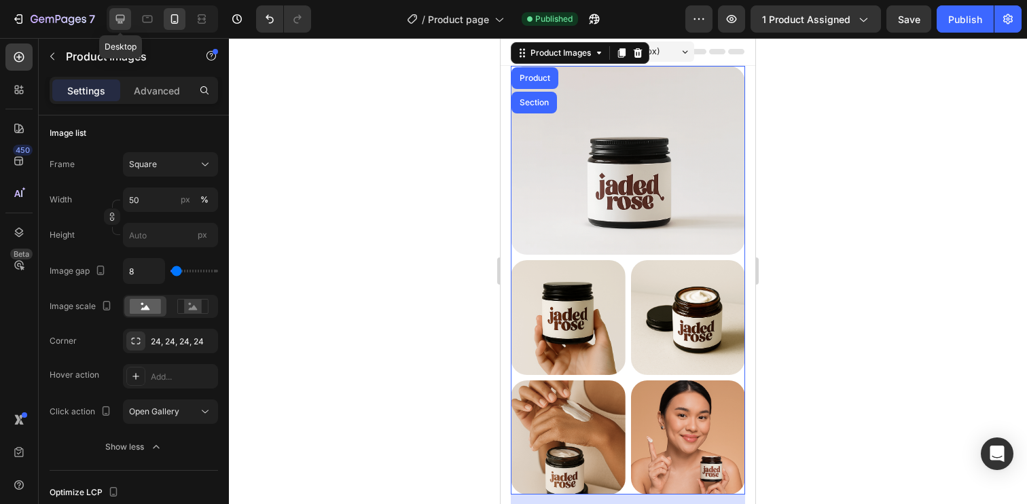
click at [120, 20] on icon at bounding box center [120, 19] width 9 height 9
type input "16"
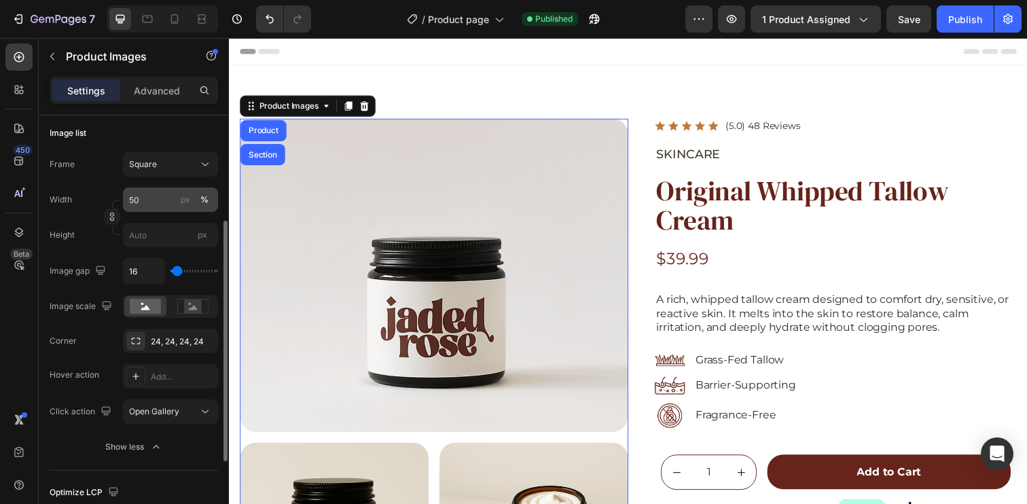
scroll to position [35, 0]
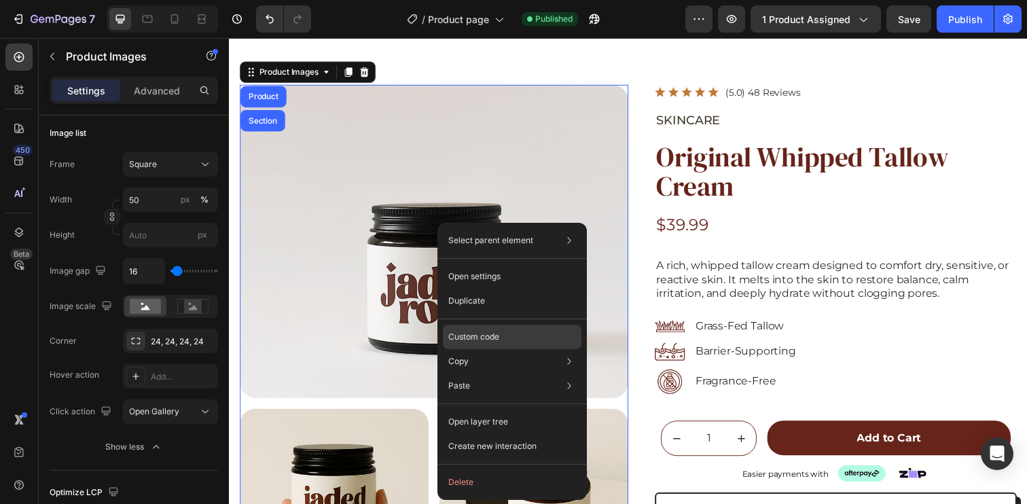
click at [479, 333] on p "Custom code" at bounding box center [473, 337] width 51 height 12
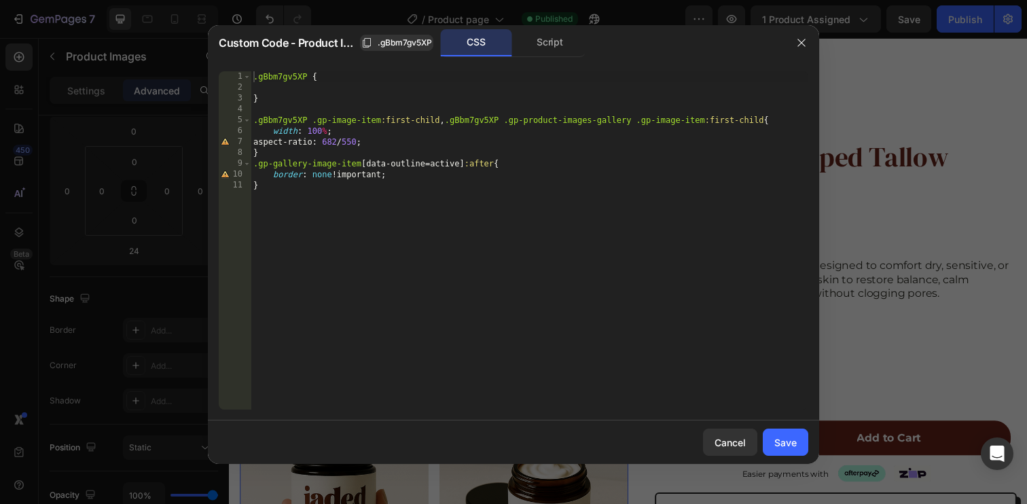
click at [440, 118] on div ".gBbm7gv5XP { } .gBbm7gv5XP .gp-image-item :first-child , .gBbm7gv5XP .gp-produ…" at bounding box center [530, 251] width 558 height 360
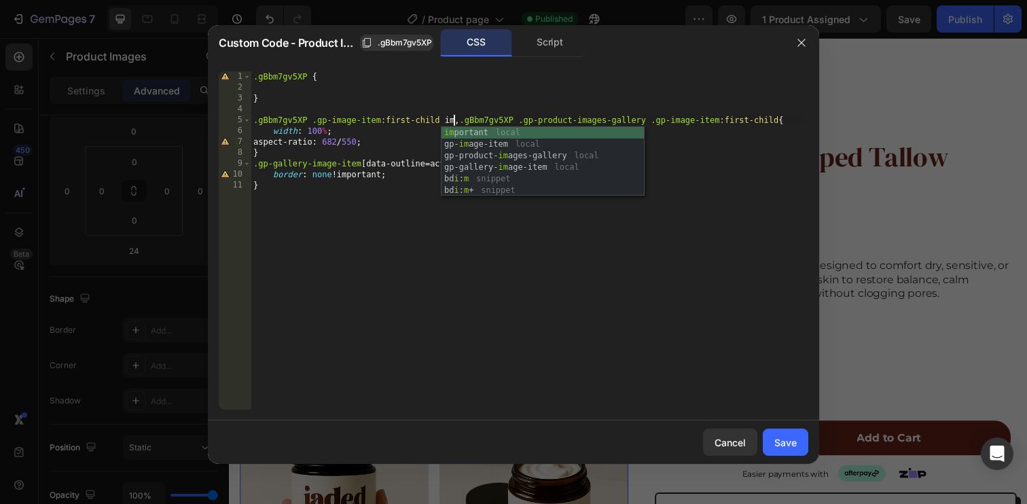
scroll to position [0, 16]
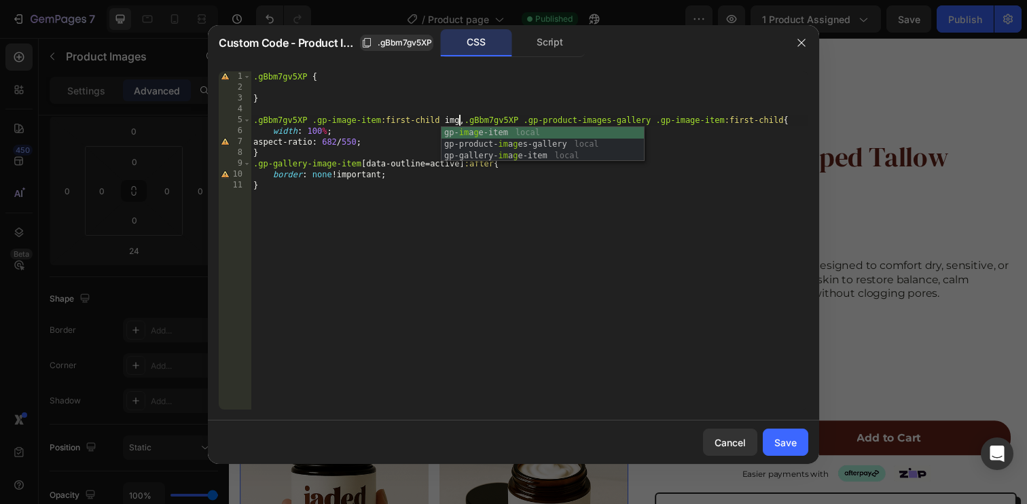
click at [790, 121] on div ".gBbm7gv5XP { } .gBbm7gv5XP .gp-image-item :first-child img , .gBbm7gv5XP .gp-p…" at bounding box center [530, 251] width 558 height 360
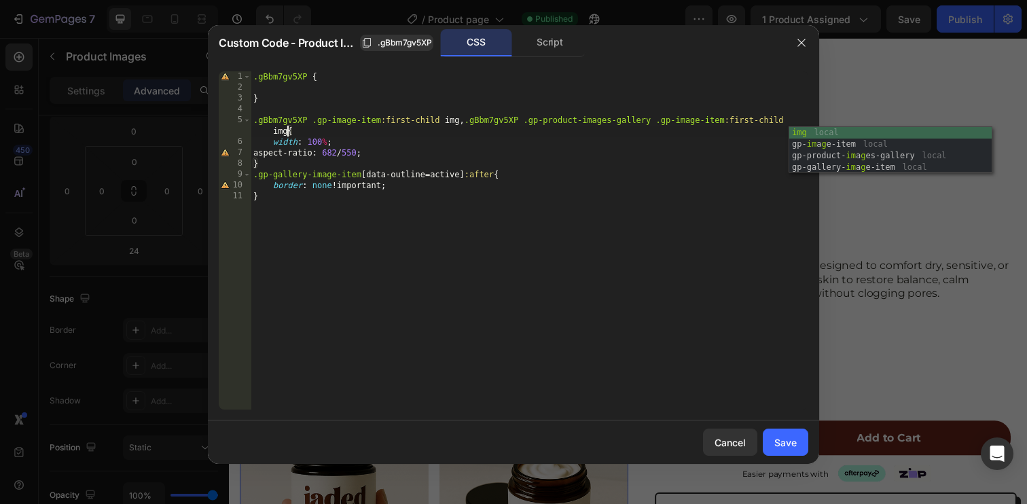
scroll to position [0, 45]
click at [657, 237] on div ".gBbm7gv5XP { } .gBbm7gv5XP .gp-image-item :first-child img , .gBbm7gv5XP .gp-p…" at bounding box center [530, 251] width 558 height 360
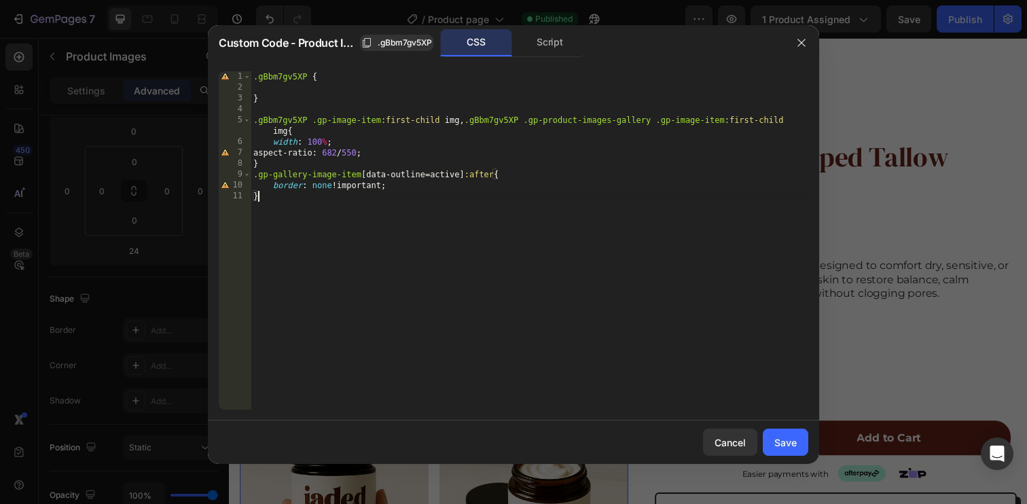
scroll to position [0, 0]
type textarea "}"
click at [792, 445] on div "Save" at bounding box center [785, 442] width 22 height 14
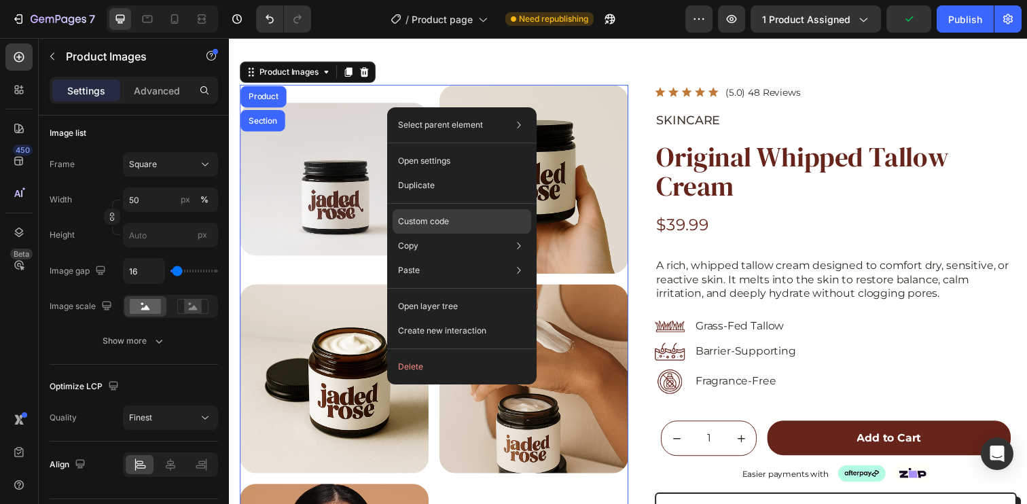
click at [444, 258] on div "Custom code" at bounding box center [462, 270] width 139 height 24
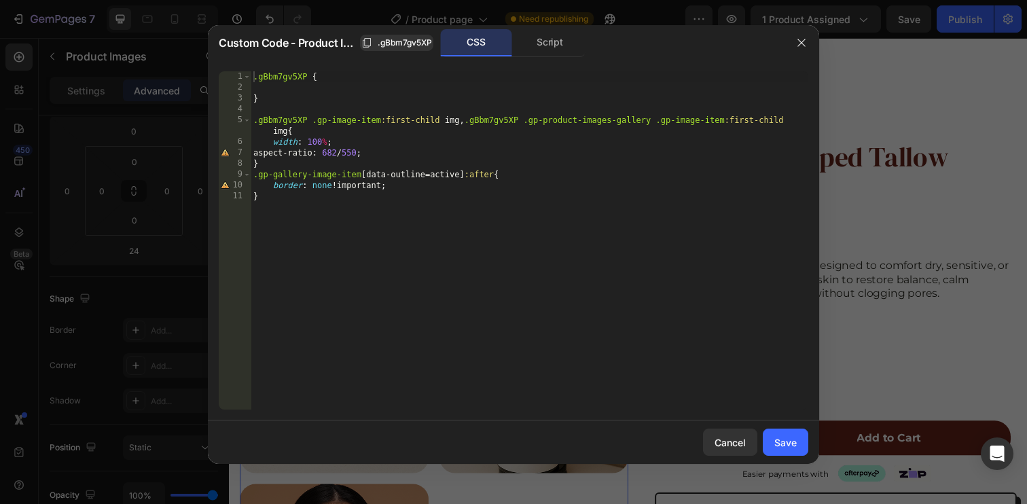
click at [524, 136] on div ".gBbm7gv5XP { } .gBbm7gv5XP .gp-image-item :first-child img , .gBbm7gv5XP .gp-p…" at bounding box center [530, 251] width 558 height 360
click at [373, 143] on div ".gBbm7gv5XP { } .gBbm7gv5XP .gp-image-item :first-child img , .gBbm7gv5XP .gp-p…" at bounding box center [530, 251] width 558 height 360
click at [309, 134] on div ".gBbm7gv5XP { } .gBbm7gv5XP .gp-image-item :first-child img , .gBbm7gv5XP .gp-p…" at bounding box center [530, 251] width 558 height 360
click at [288, 130] on div ".gBbm7gv5XP { } .gBbm7gv5XP .gp-image-item :first-child img , .gBbm7gv5XP .gp-p…" at bounding box center [530, 251] width 558 height 360
click at [287, 130] on div ".gBbm7gv5XP { } .gBbm7gv5XP .gp-image-item :first-child img , .gBbm7gv5XP .gp-p…" at bounding box center [530, 251] width 558 height 360
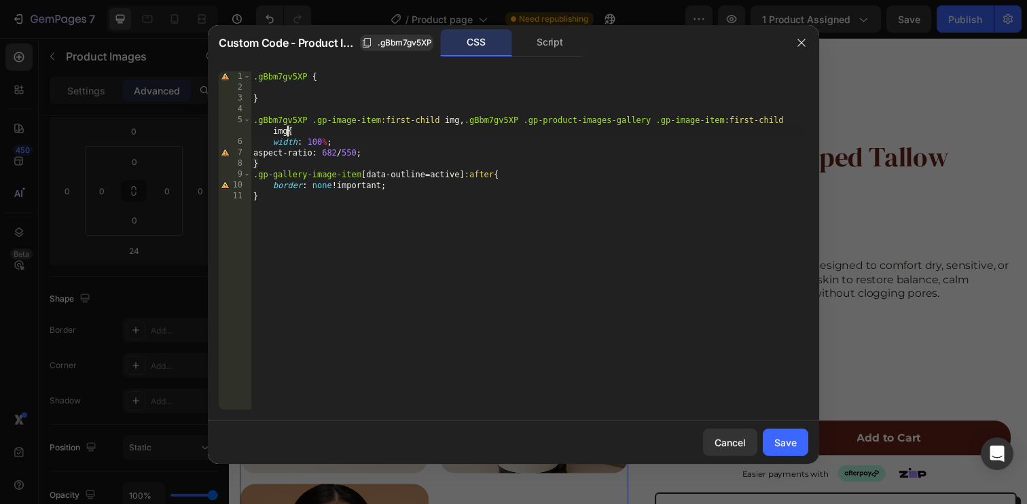
click at [427, 136] on div ".gBbm7gv5XP { } .gBbm7gv5XP .gp-image-item :first-child img , .gBbm7gv5XP .gp-p…" at bounding box center [530, 251] width 558 height 360
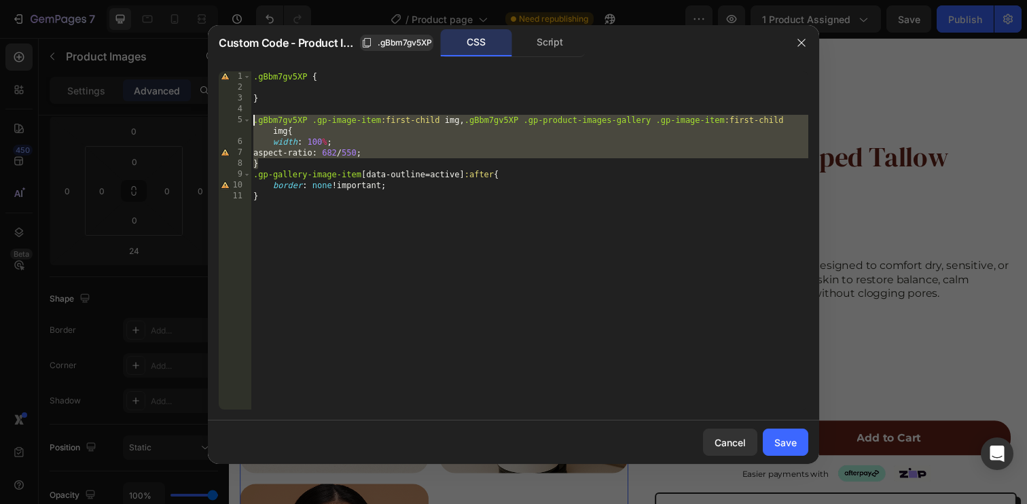
drag, startPoint x: 281, startPoint y: 158, endPoint x: 237, endPoint y: 123, distance: 56.1
click at [237, 123] on div ".gBbm7gv5XP .gp-image-item:first-child img, .gBbm7gv5XP .gp-product-images-gall…" at bounding box center [513, 240] width 589 height 338
click at [293, 164] on div ".gBbm7gv5XP { } .gBbm7gv5XP .gp-image-item :first-child img , .gBbm7gv5XP .gp-p…" at bounding box center [530, 251] width 558 height 360
type textarea "}"
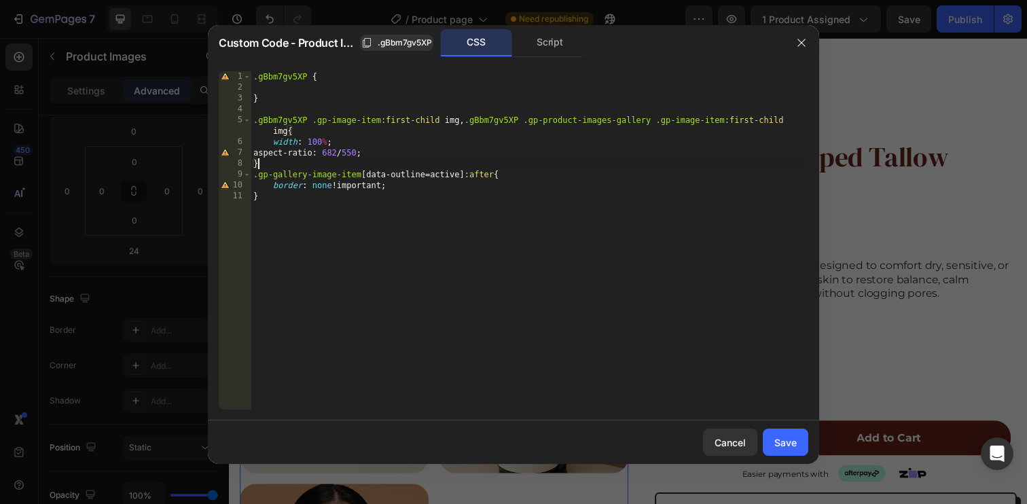
paste textarea "}"
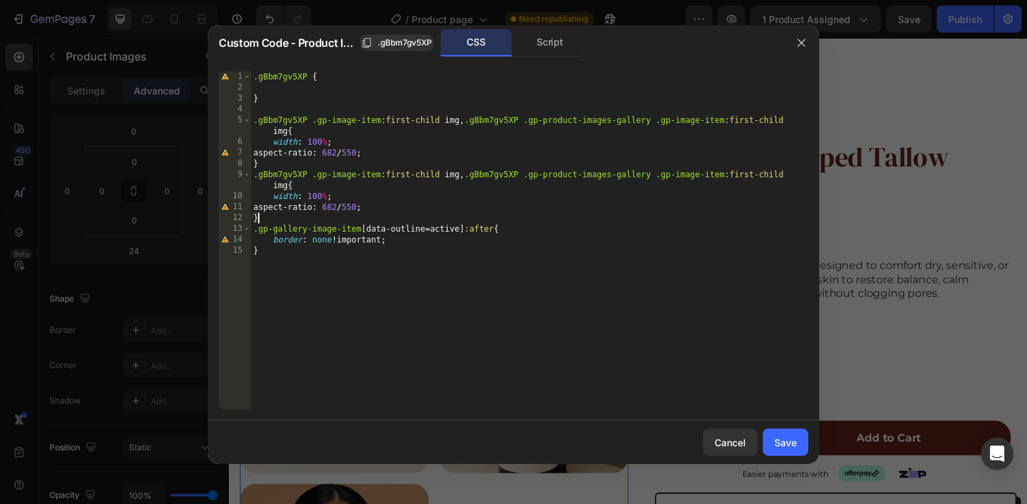
click at [341, 139] on div ".gBbm7gv5XP { } .gBbm7gv5XP .gp-image-item :first-child img , .gBbm7gv5XP .gp-p…" at bounding box center [530, 251] width 558 height 360
click at [282, 185] on div ".gBbm7gv5XP { } .gBbm7gv5XP .gp-image-item :first-child img , .gBbm7gv5XP .gp-p…" at bounding box center [530, 251] width 558 height 360
click at [532, 145] on div ".gBbm7gv5XP { } .gBbm7gv5XP .gp-image-item :first-child img , .gBbm7gv5XP .gp-p…" at bounding box center [530, 251] width 558 height 360
click at [451, 118] on div ".gBbm7gv5XP { } .gBbm7gv5XP .gp-image-item :first-child img , .gBbm7gv5XP .gp-p…" at bounding box center [530, 251] width 558 height 360
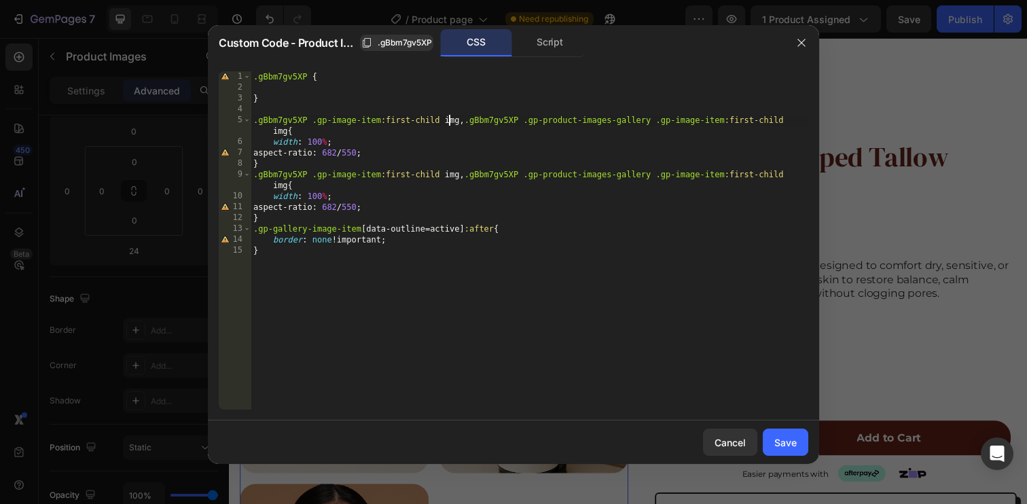
click at [451, 118] on div ".gBbm7gv5XP { } .gBbm7gv5XP .gp-image-item :first-child img , .gBbm7gv5XP .gp-p…" at bounding box center [530, 251] width 558 height 360
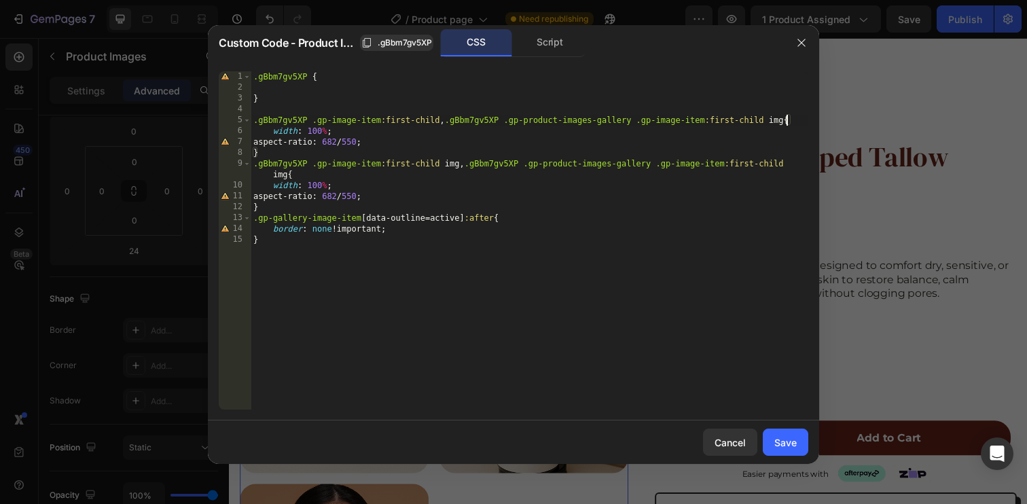
click at [786, 121] on div ".gBbm7gv5XP { } .gBbm7gv5XP .gp-image-item :first-child , .gBbm7gv5XP .gp-produ…" at bounding box center [530, 251] width 558 height 360
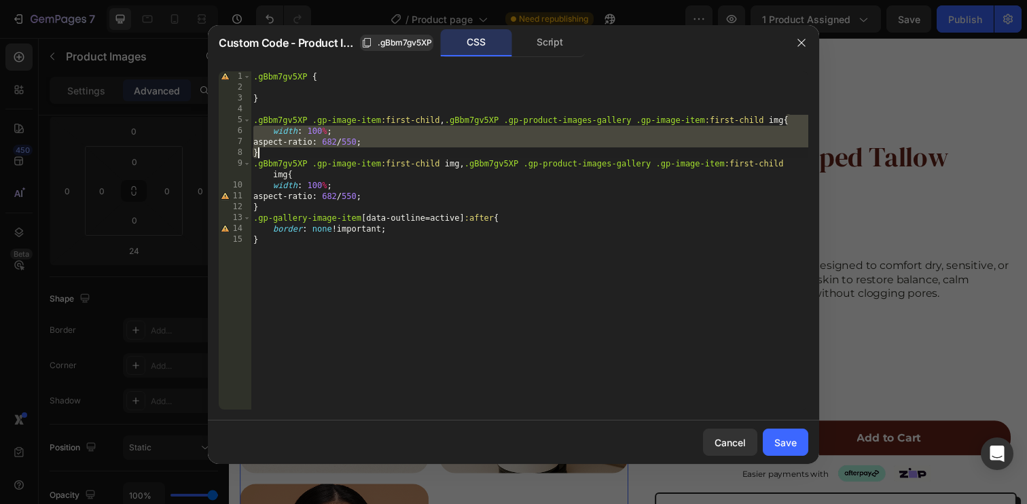
click at [775, 119] on div ".gBbm7gv5XP { } .gBbm7gv5XP .gp-image-item :first-child , .gBbm7gv5XP .gp-produ…" at bounding box center [530, 251] width 558 height 360
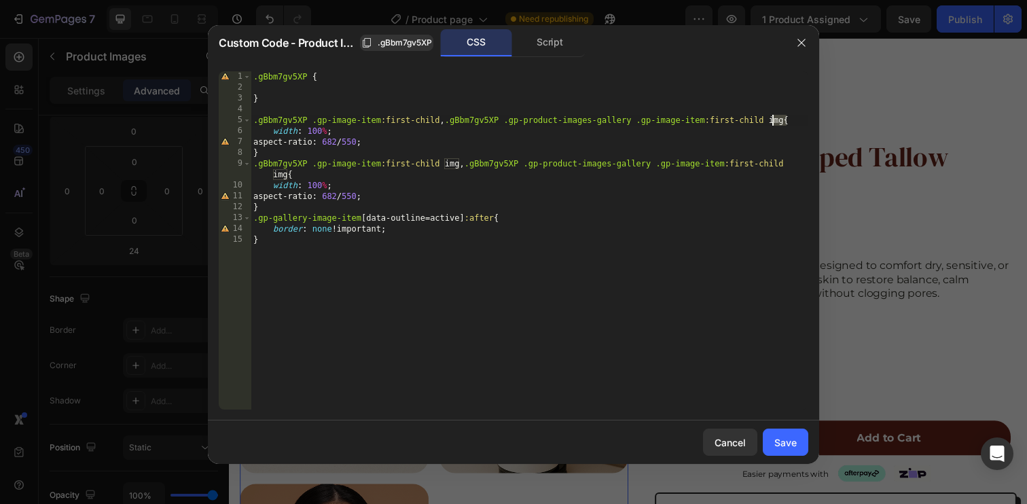
click at [775, 119] on div ".gBbm7gv5XP { } .gBbm7gv5XP .gp-image-item :first-child , .gBbm7gv5XP .gp-produ…" at bounding box center [530, 251] width 558 height 360
drag, startPoint x: 421, startPoint y: 140, endPoint x: 244, endPoint y: 145, distance: 177.3
click at [244, 145] on div ".gBbm7gv5XP .gp-image-item:first-child, .gBbm7gv5XP .gp-product-images-gallery …" at bounding box center [513, 240] width 589 height 338
type textarea "aspect-ratio: 682 / 550;"
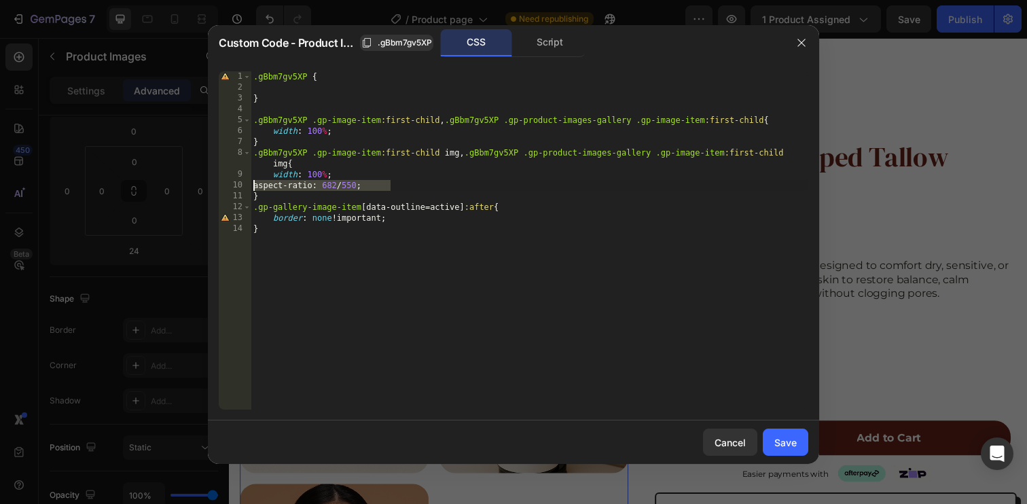
drag, startPoint x: 434, startPoint y: 185, endPoint x: 217, endPoint y: 189, distance: 217.3
click at [217, 189] on div "width: 100%; 1 2 3 4 5 6 7 8 9 10 11 12 13 14 .gBbm7gv5XP { } .gBbm7gv5XP .gp-i…" at bounding box center [513, 240] width 611 height 360
click at [415, 162] on div ".gBbm7gv5XP { } .gBbm7gv5XP .gp-image-item :first-child , .gBbm7gv5XP .gp-produ…" at bounding box center [530, 251] width 558 height 360
drag, startPoint x: 359, startPoint y: 176, endPoint x: 206, endPoint y: 177, distance: 152.8
click at [194, 176] on div "Custom Code - Product Images .gBbm7gv5XP CSS Script .gBbm7gv5XP .gp-image-item:…" at bounding box center [513, 252] width 1027 height 504
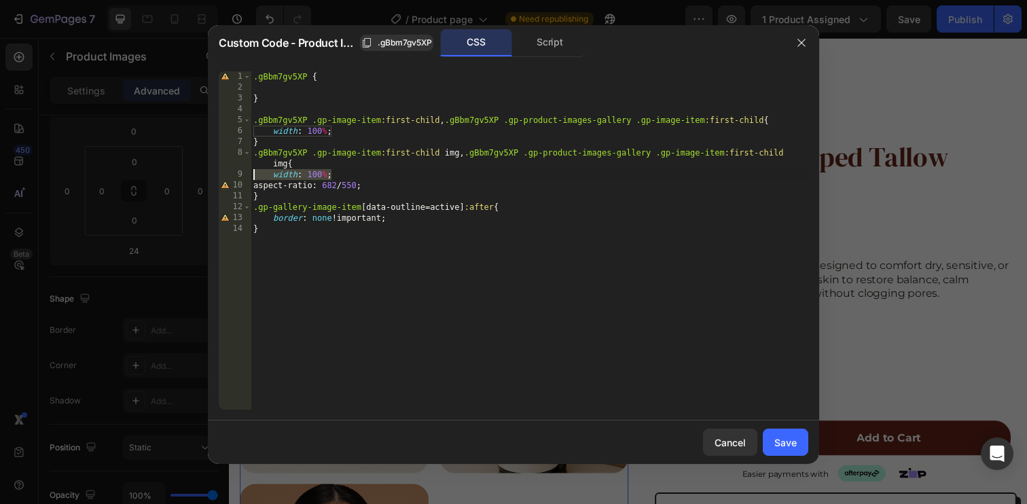
click at [469, 181] on div ".gBbm7gv5XP { } .gBbm7gv5XP .gp-image-item :first-child , .gBbm7gv5XP .gp-produ…" at bounding box center [530, 251] width 558 height 360
drag, startPoint x: 343, startPoint y: 172, endPoint x: 206, endPoint y: 171, distance: 137.2
click at [206, 171] on div "Custom Code - Product Images .gBbm7gv5XP CSS Script aspect-ratio: 682 / 550; 1 …" at bounding box center [513, 252] width 1027 height 504
drag, startPoint x: 598, startPoint y: 213, endPoint x: 640, endPoint y: 294, distance: 92.0
click at [590, 215] on div ".gBbm7gv5XP { } .gBbm7gv5XP .gp-image-item :first-child , .gBbm7gv5XP .gp-produ…" at bounding box center [530, 251] width 558 height 360
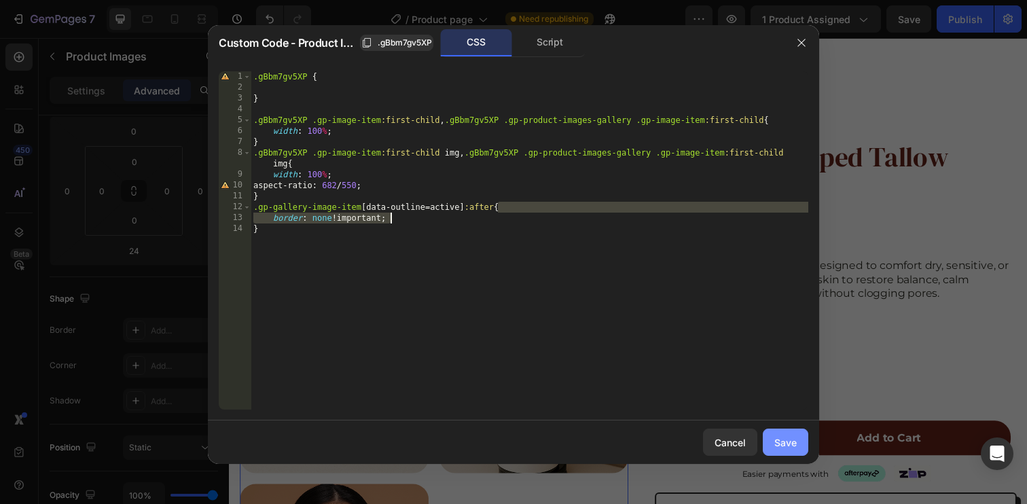
type textarea ".gp-gallery-image-item[data-outline=active]:after{ border: none !important;"
click at [785, 445] on div "Save" at bounding box center [785, 442] width 22 height 14
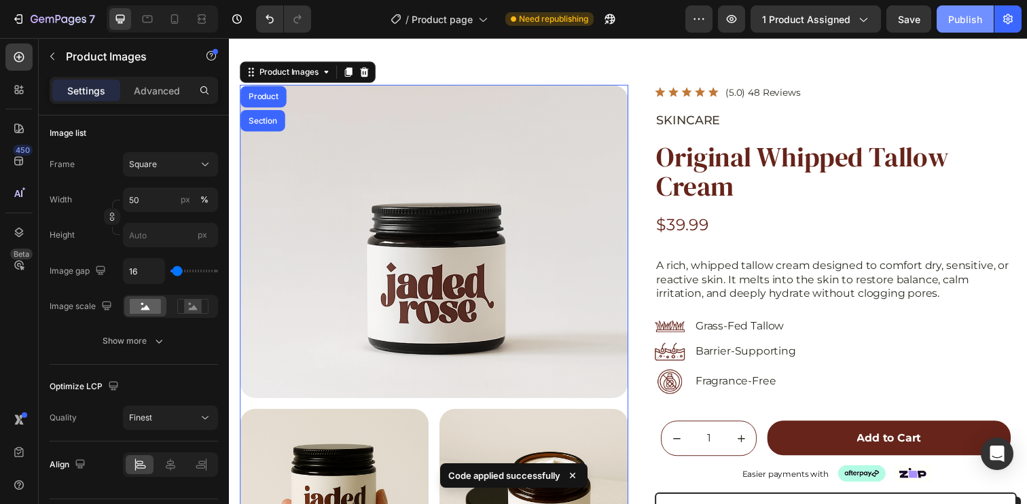
click at [939, 25] on button "Publish" at bounding box center [964, 18] width 57 height 27
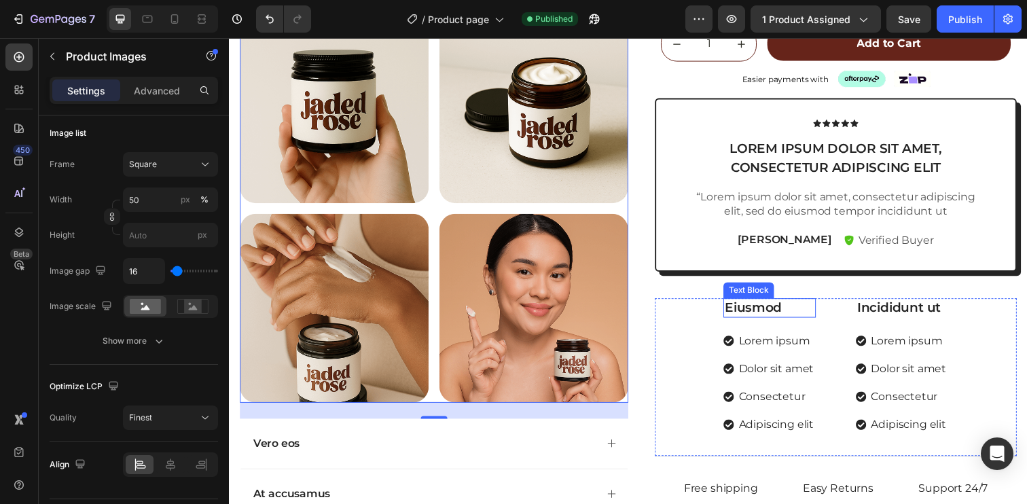
scroll to position [351, 0]
